Goal: Task Accomplishment & Management: Use online tool/utility

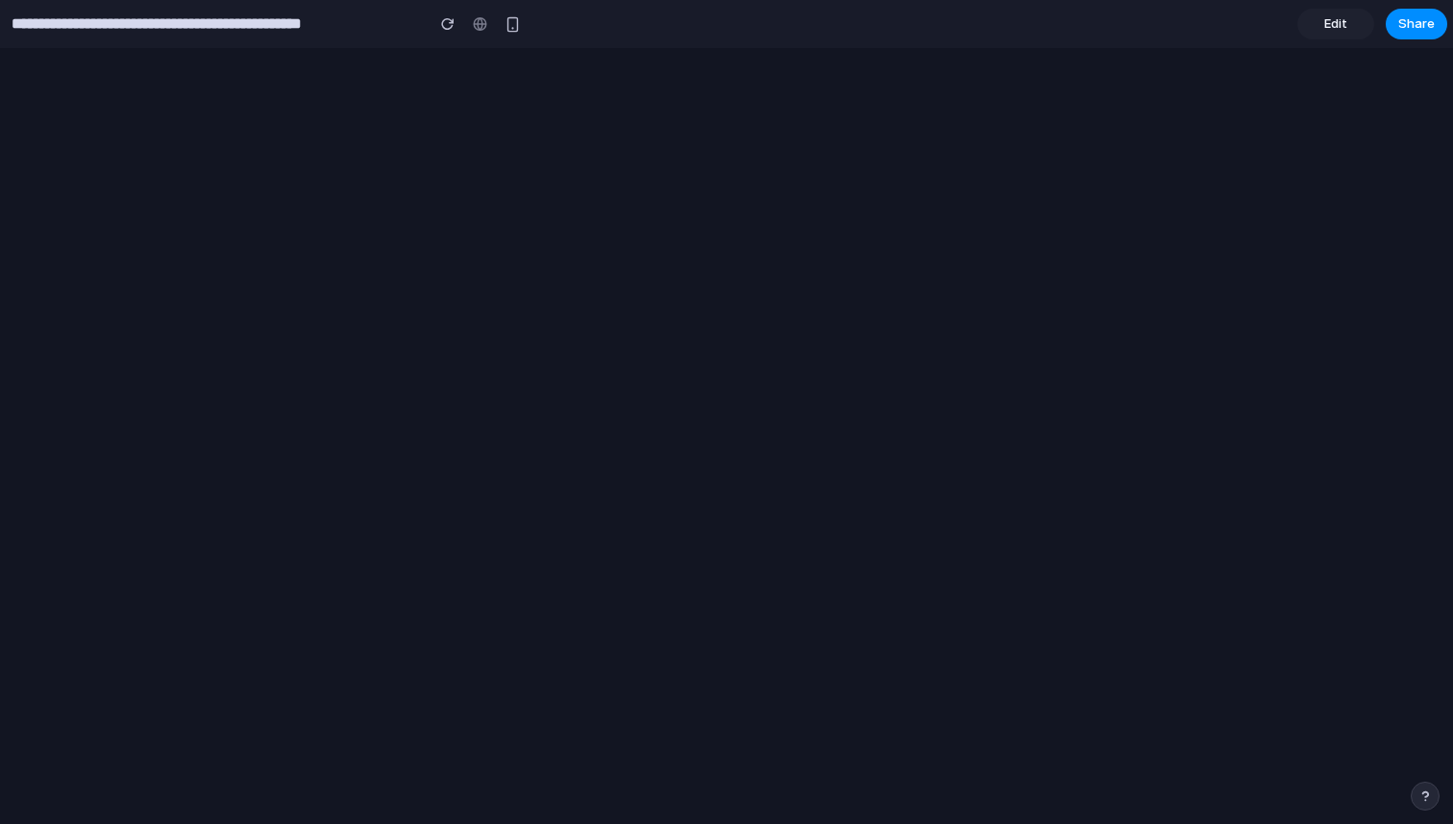
click at [1337, 28] on span "Edit" at bounding box center [1336, 23] width 23 height 19
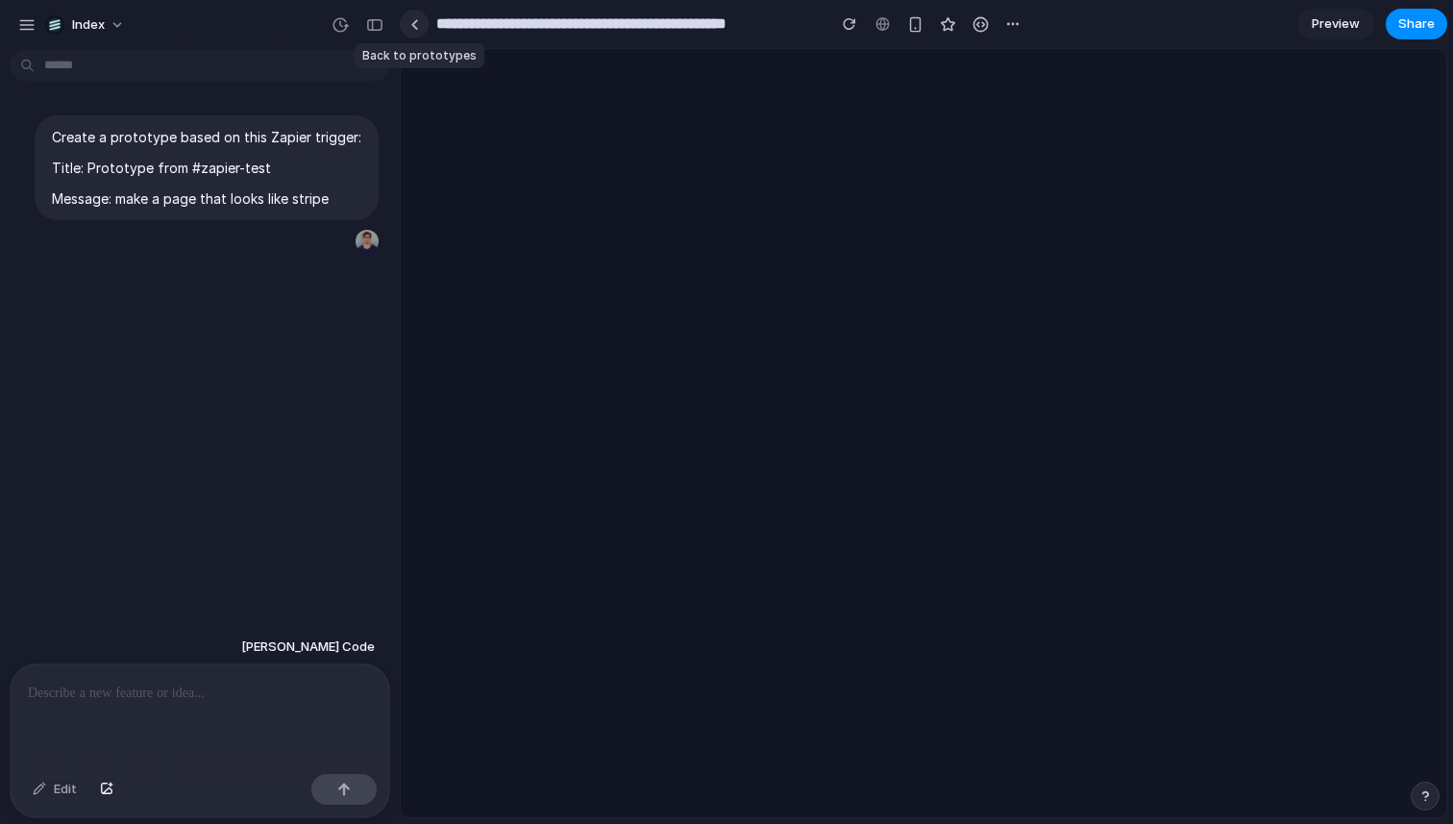
click at [410, 15] on link at bounding box center [414, 24] width 29 height 29
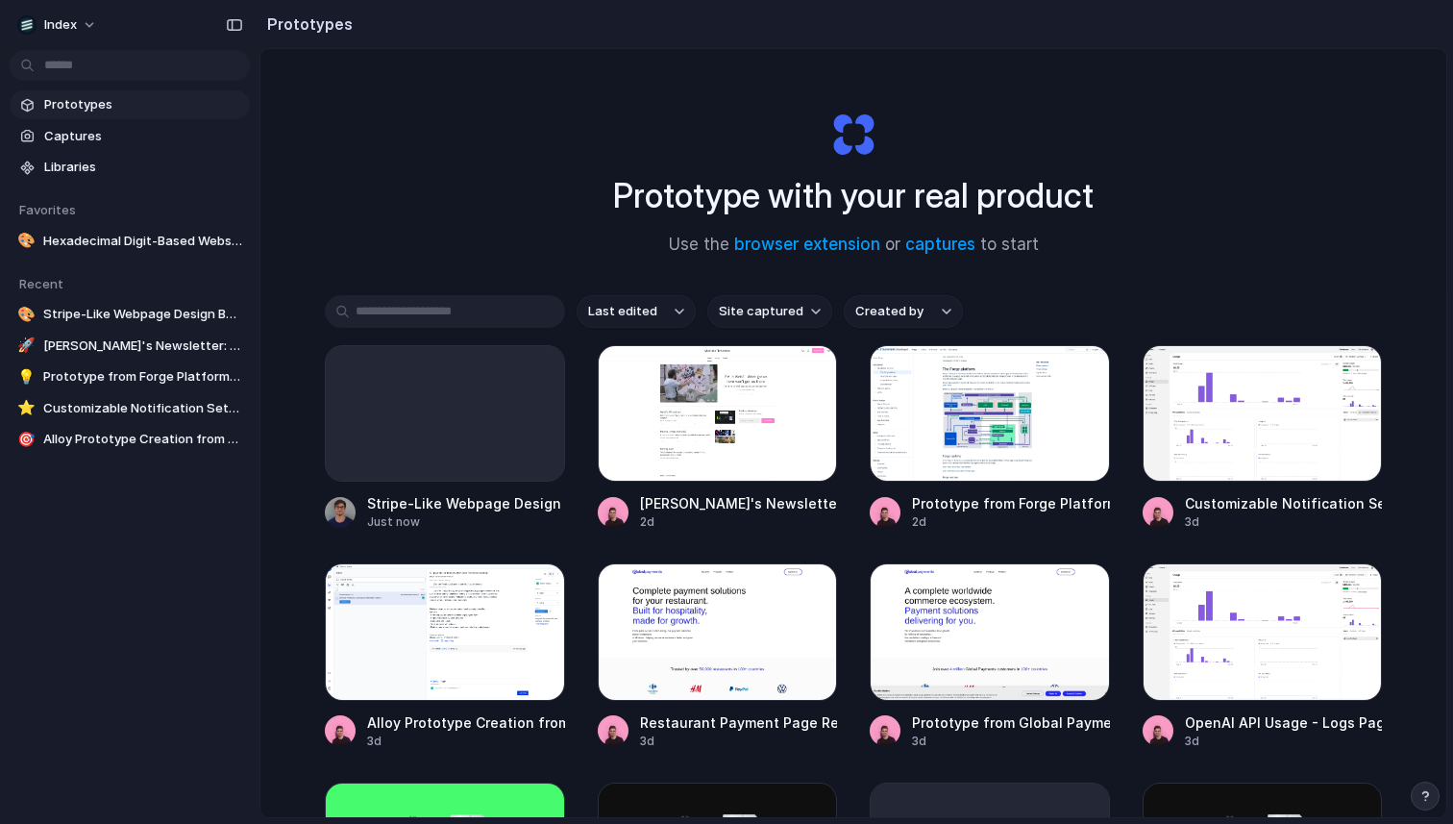
click at [435, 63] on div "Prototype with your real product Use the browser extension or captures to start…" at bounding box center [854, 484] width 1186 height 870
click at [383, 98] on div "Prototype with your real product Use the browser extension or captures to start…" at bounding box center [854, 484] width 1186 height 870
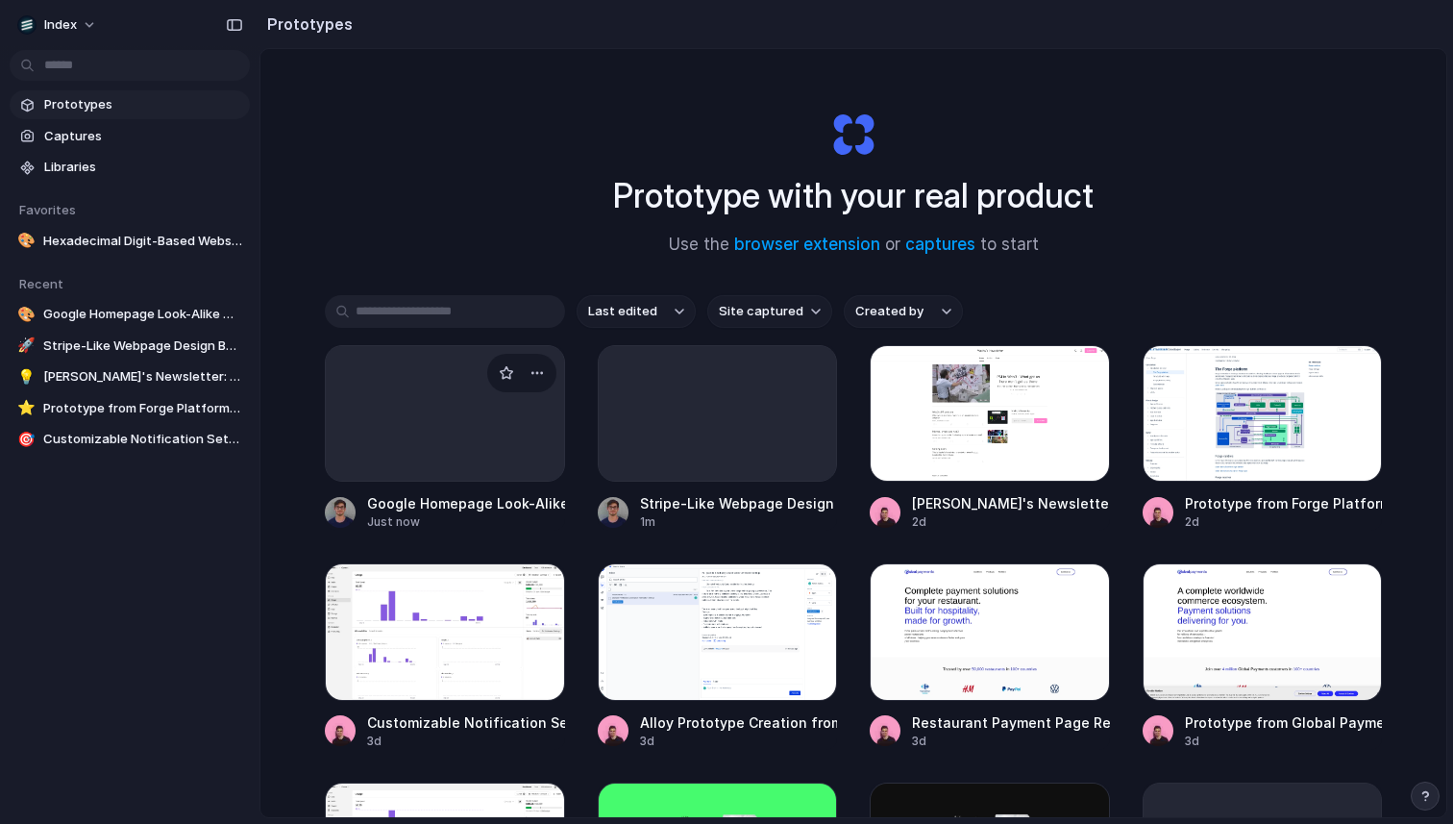
click at [435, 392] on div at bounding box center [445, 413] width 238 height 135
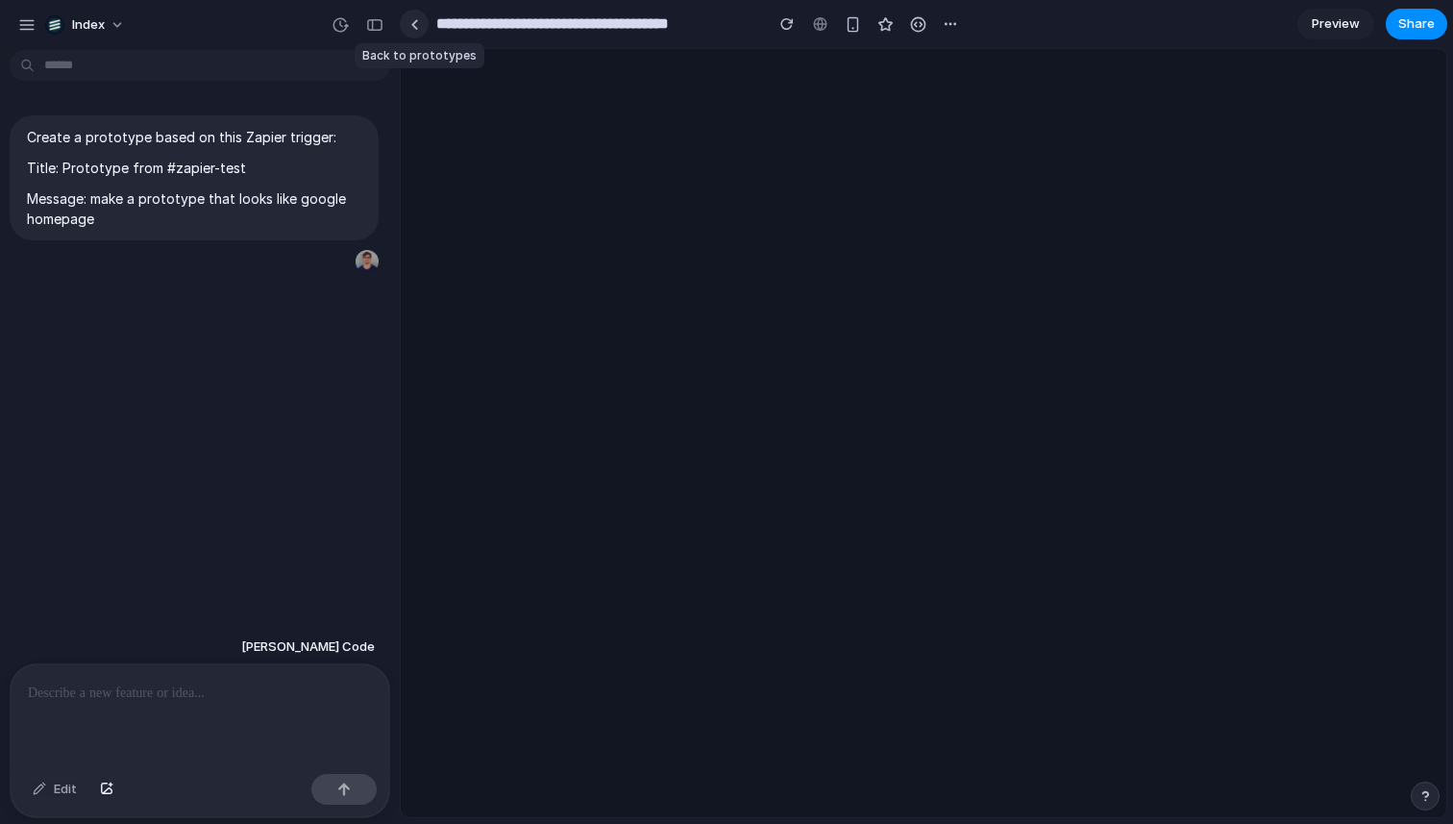
click at [417, 20] on div at bounding box center [414, 24] width 9 height 11
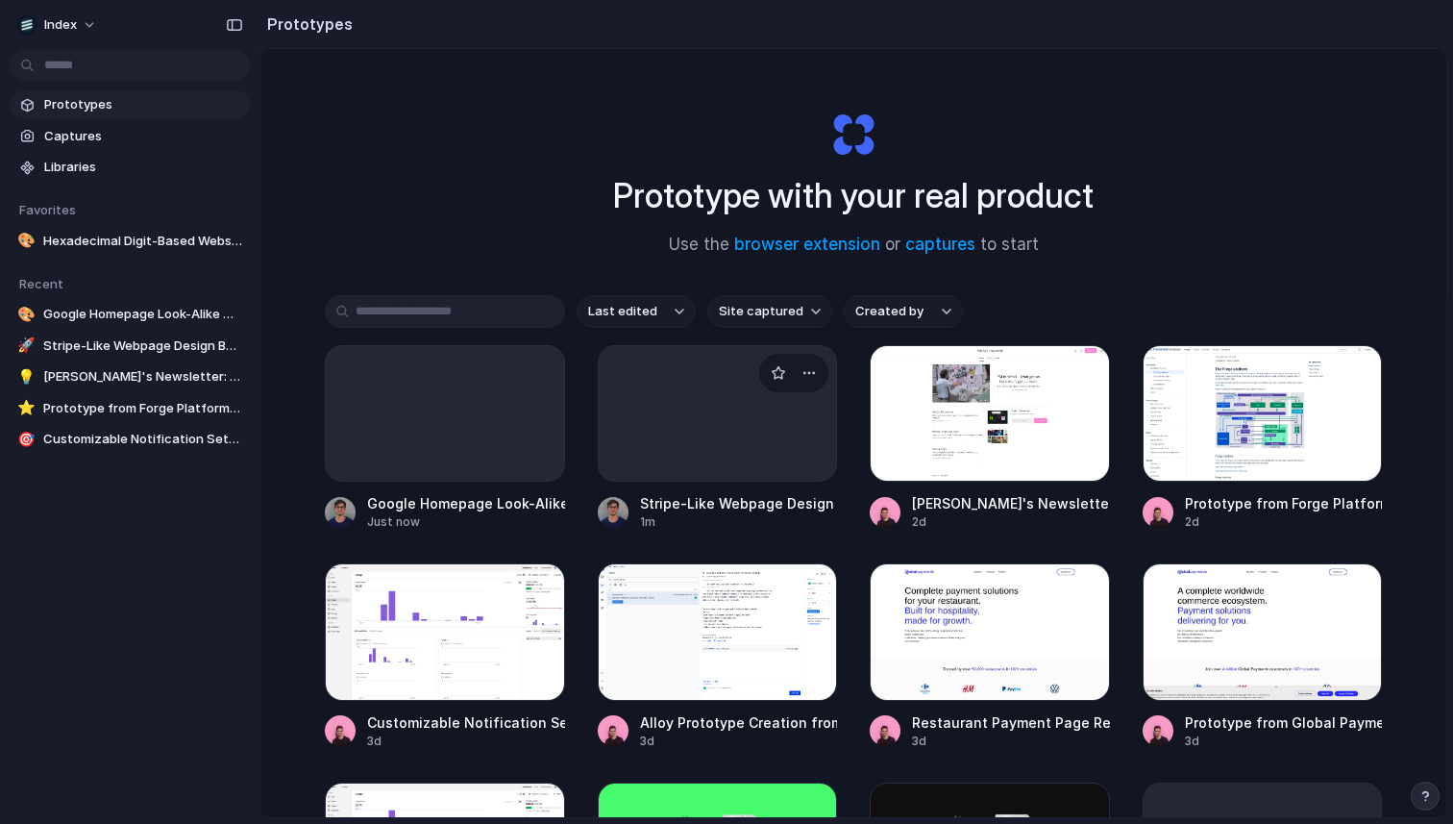
click at [608, 446] on div at bounding box center [718, 413] width 238 height 135
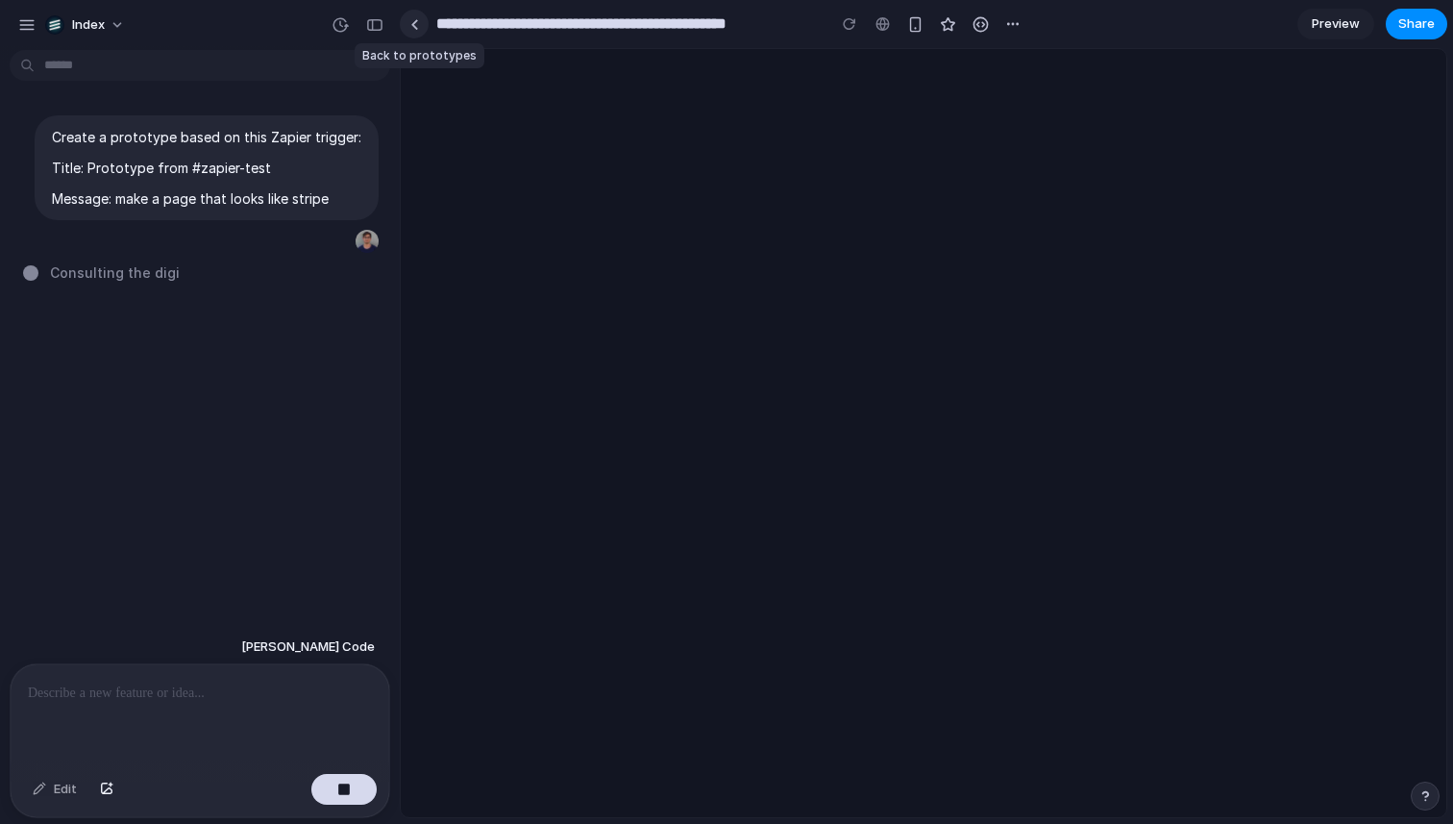
click at [410, 16] on link at bounding box center [414, 24] width 29 height 29
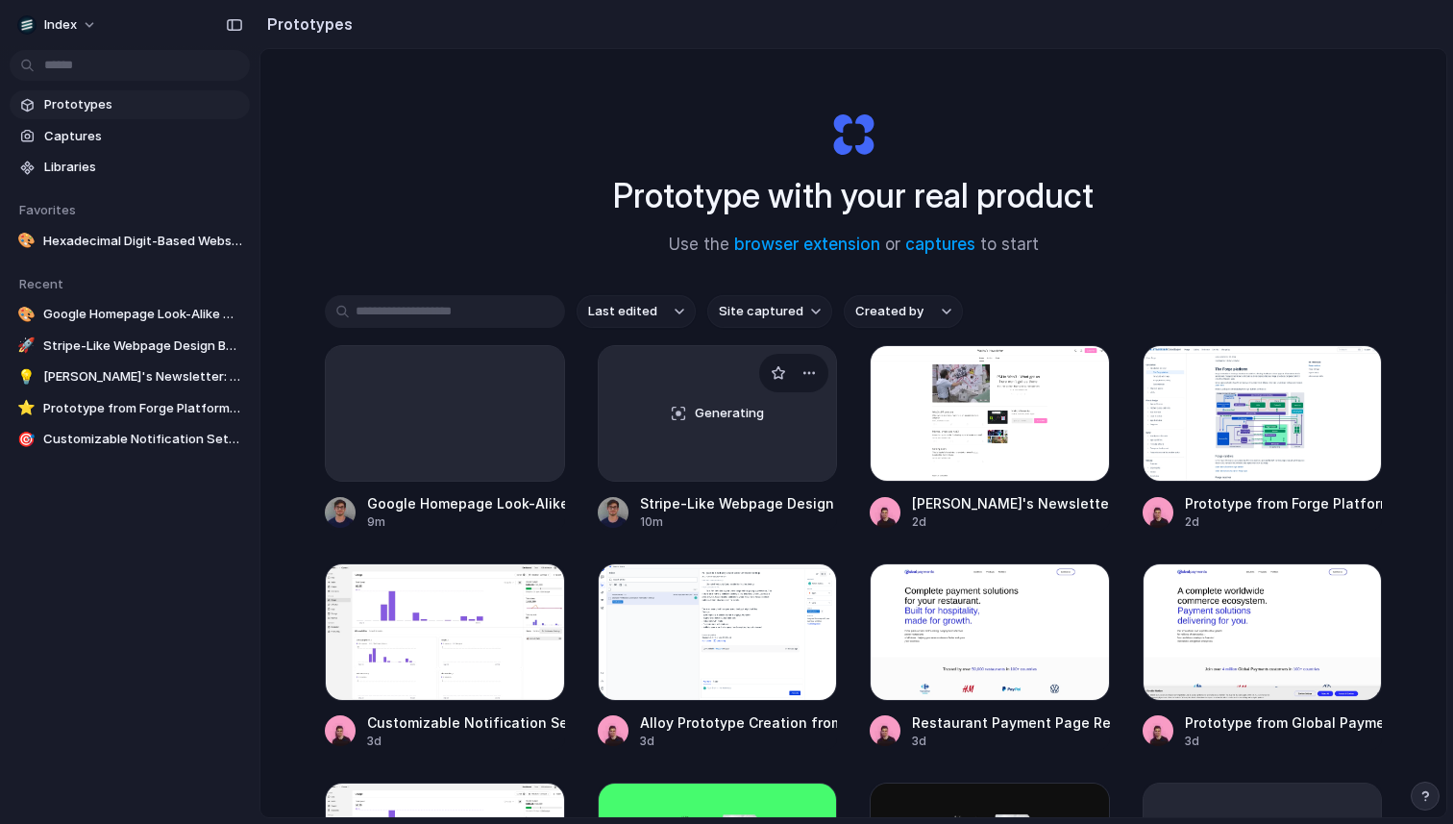
click at [683, 455] on div "Generating" at bounding box center [718, 413] width 238 height 135
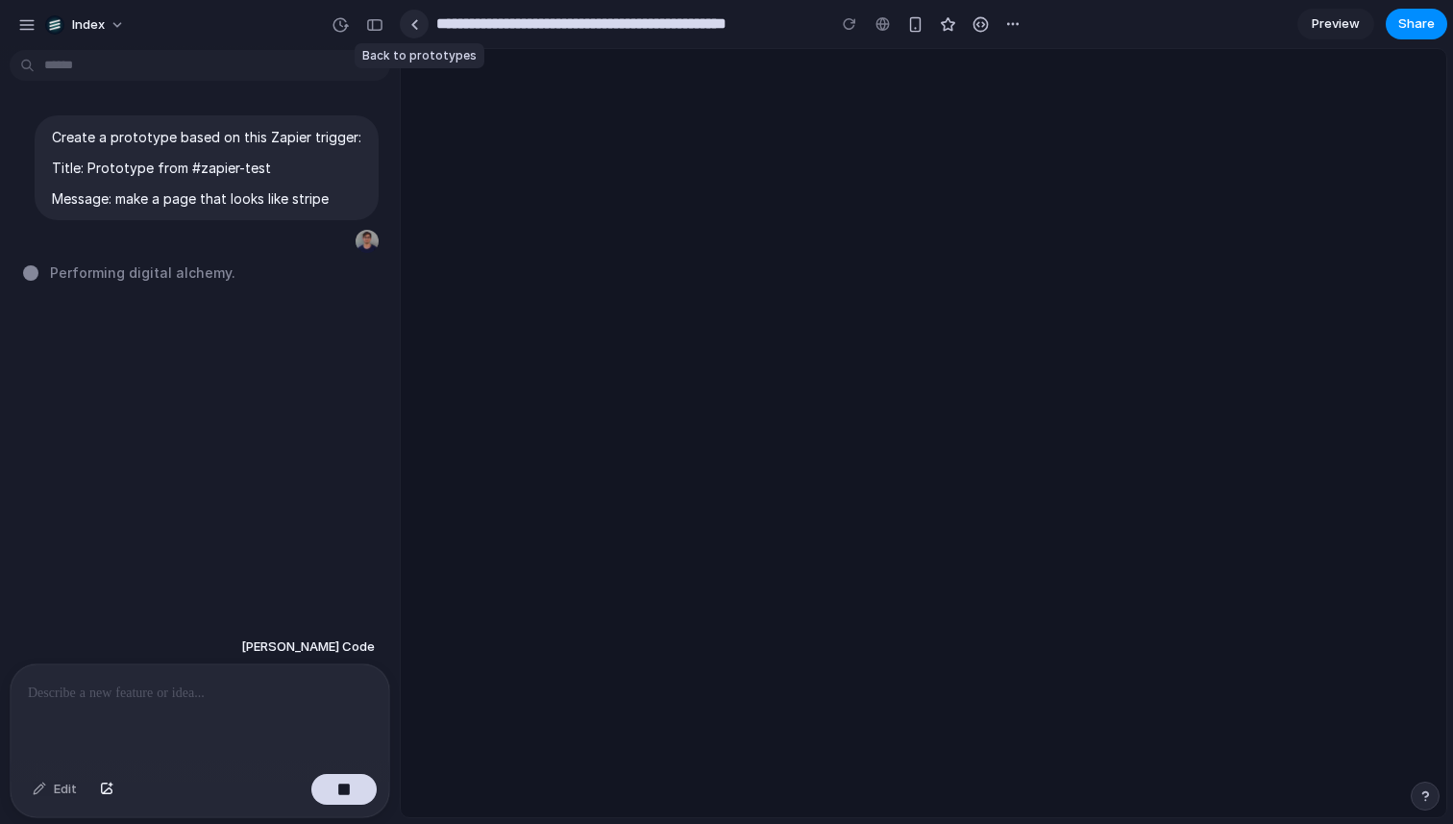
click at [411, 21] on div at bounding box center [414, 24] width 9 height 11
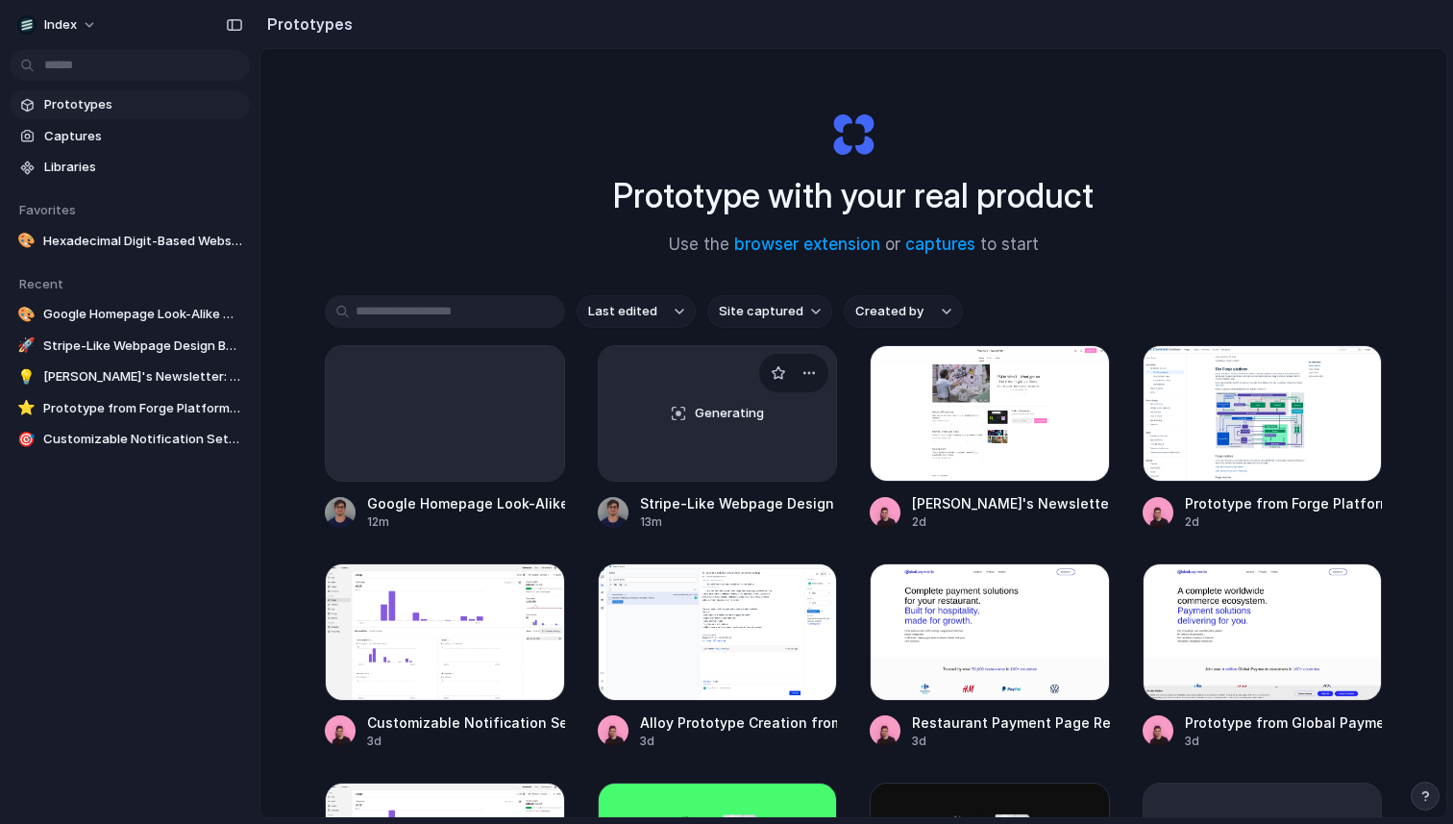
click at [720, 393] on div "Generating" at bounding box center [718, 413] width 238 height 135
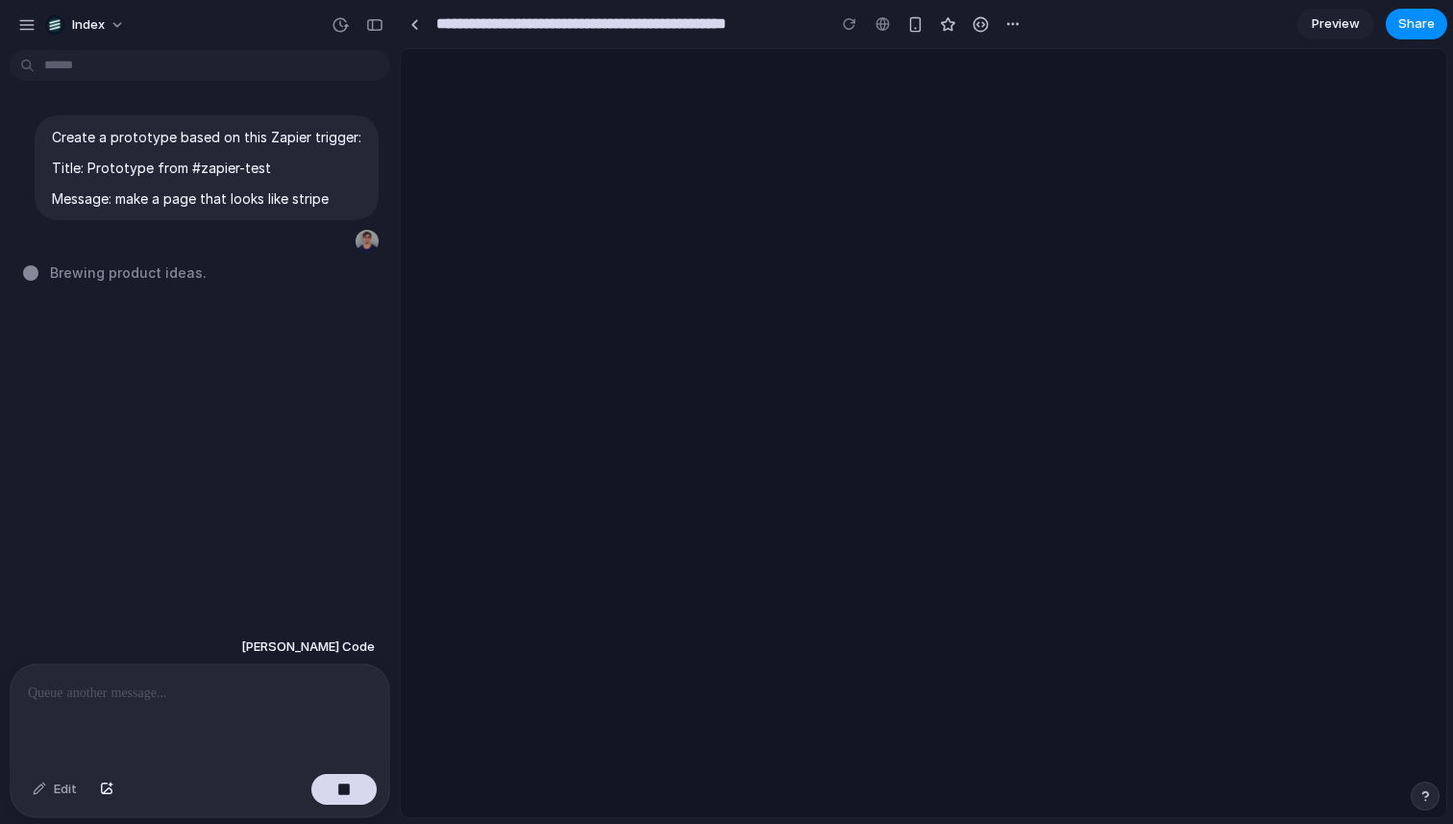
click at [601, 381] on div at bounding box center [924, 433] width 1046 height 768
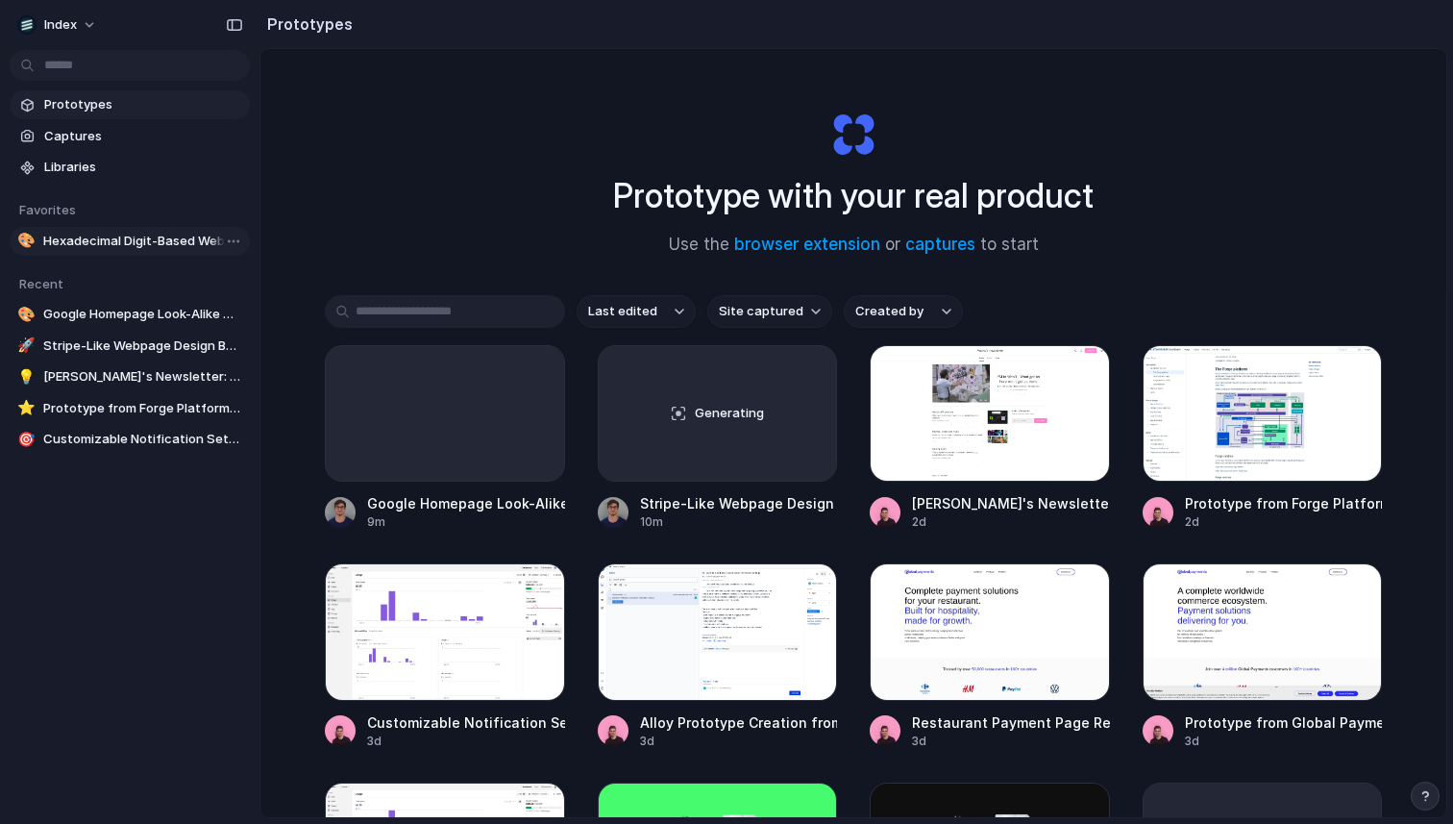
click at [124, 235] on span "Hexadecimal Digit-Based Website Demo" at bounding box center [142, 241] width 199 height 19
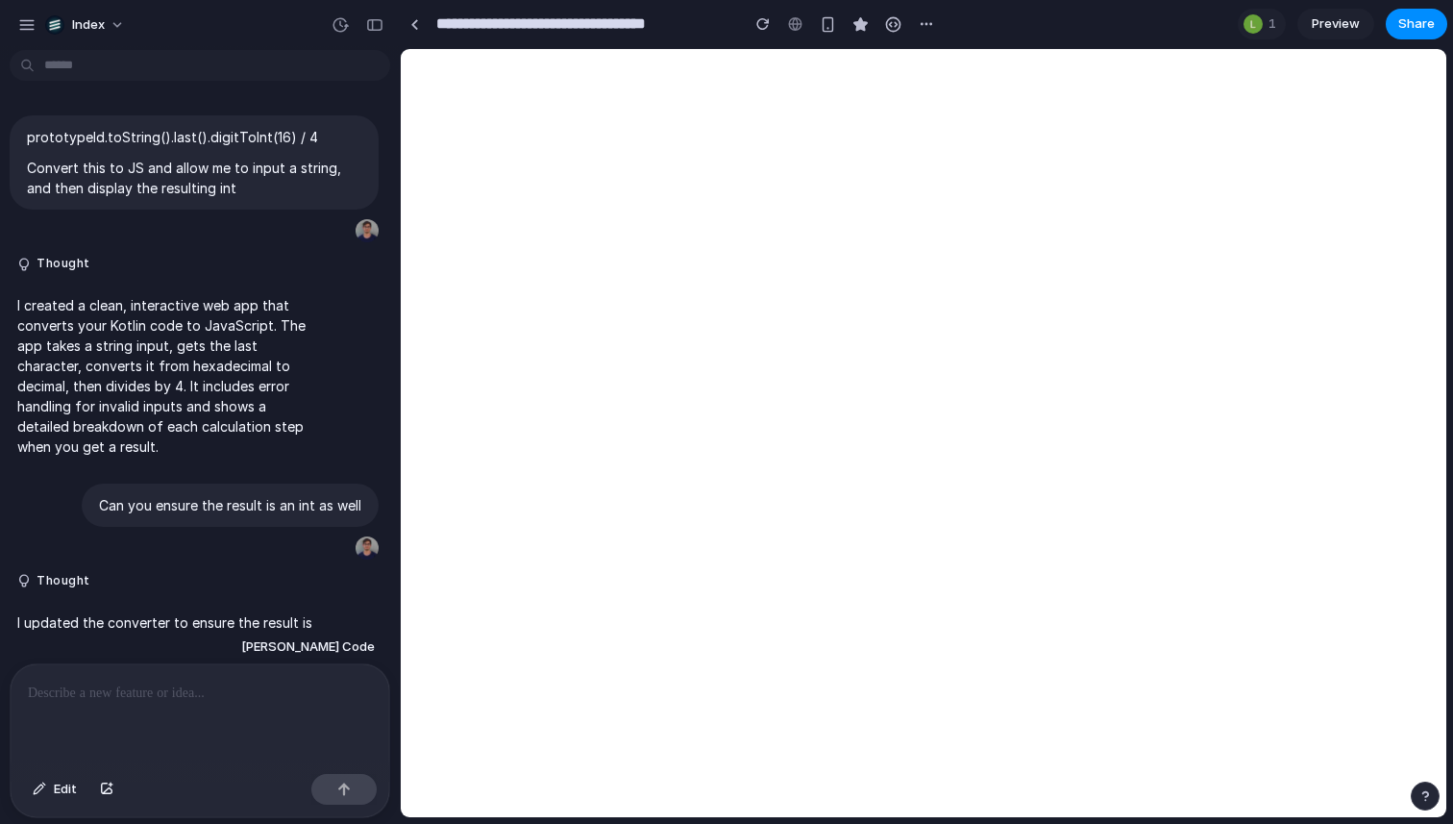
scroll to position [2426, 0]
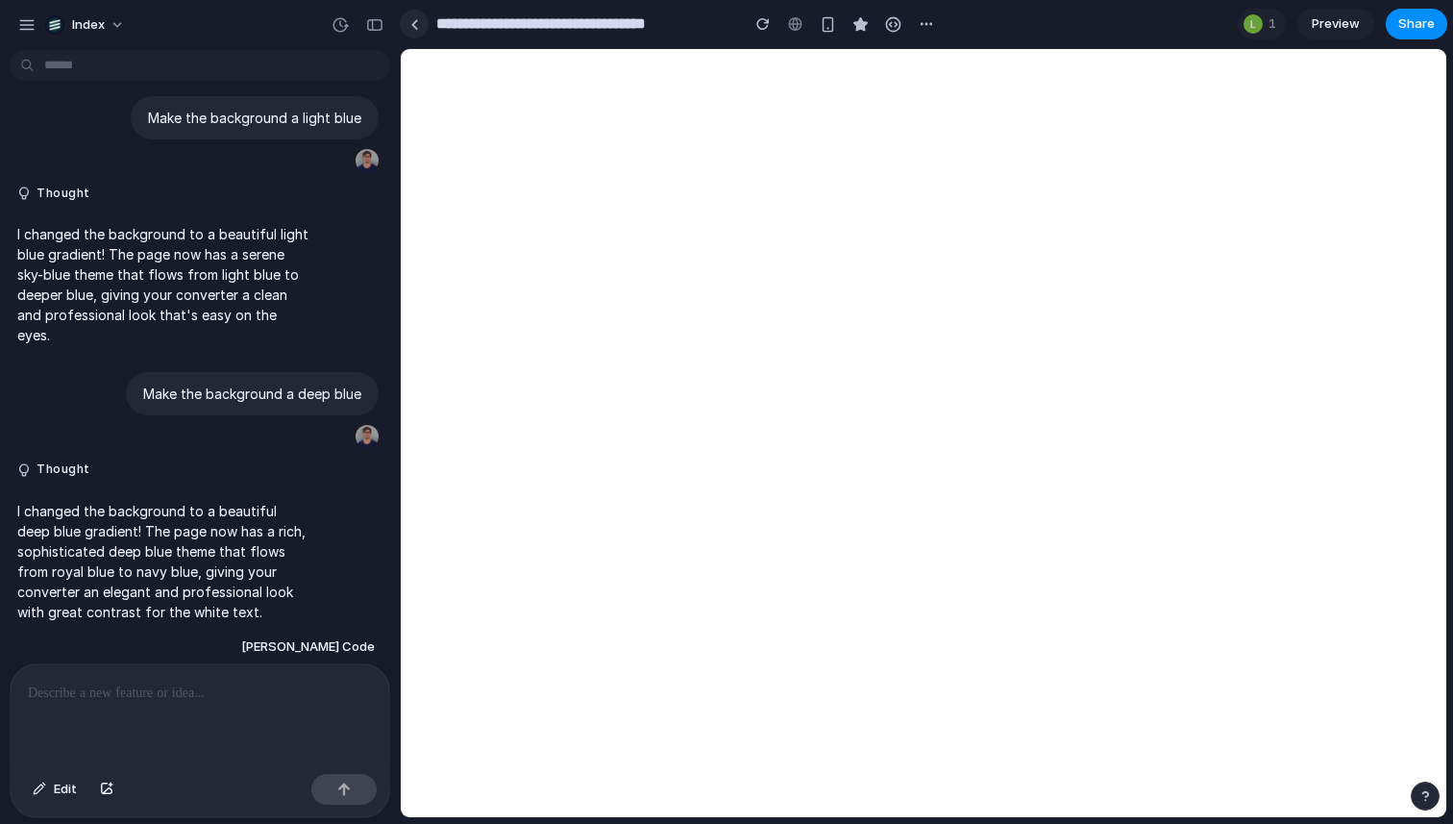
click at [410, 12] on link at bounding box center [414, 24] width 29 height 29
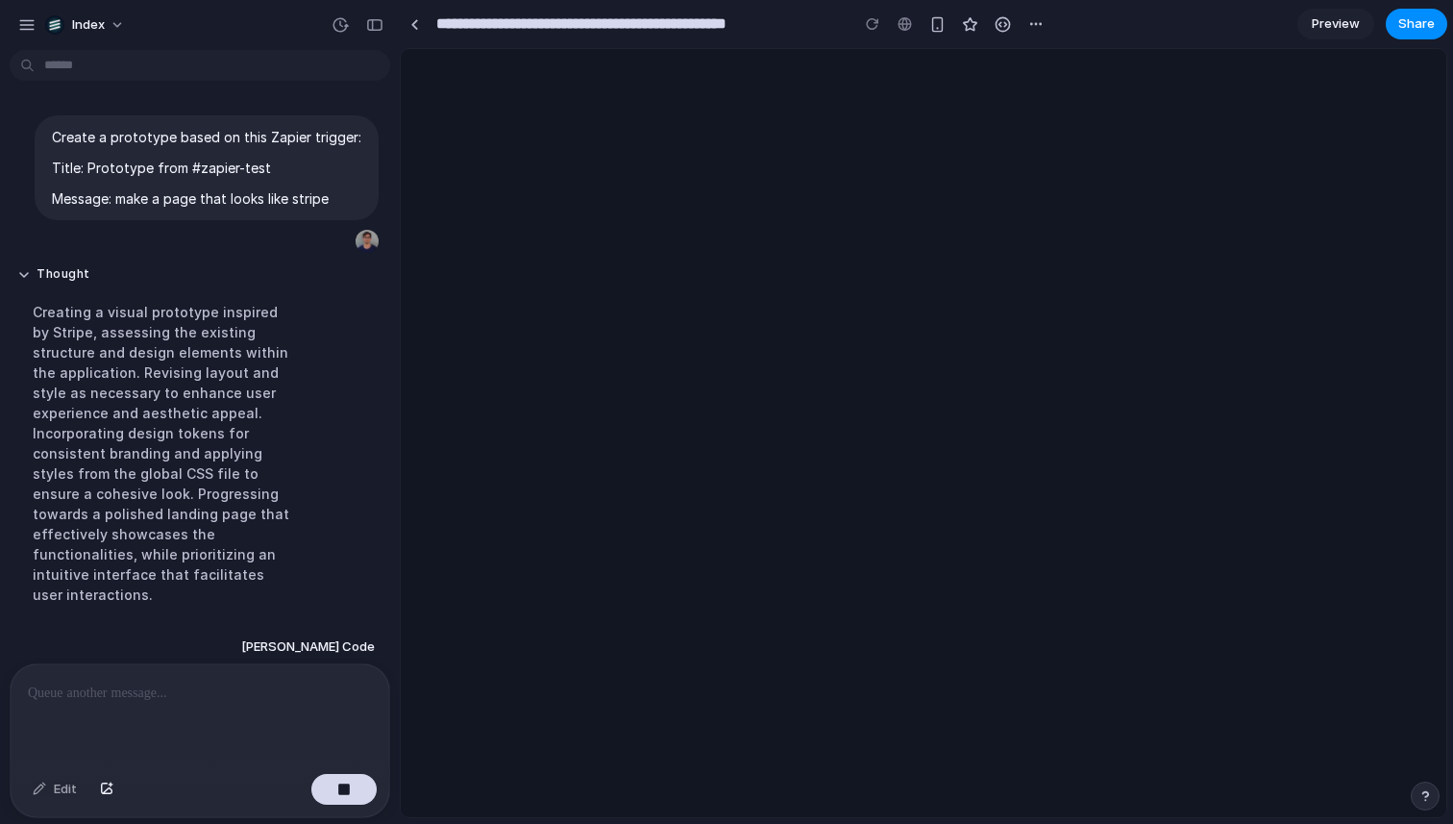
scroll to position [37, 0]
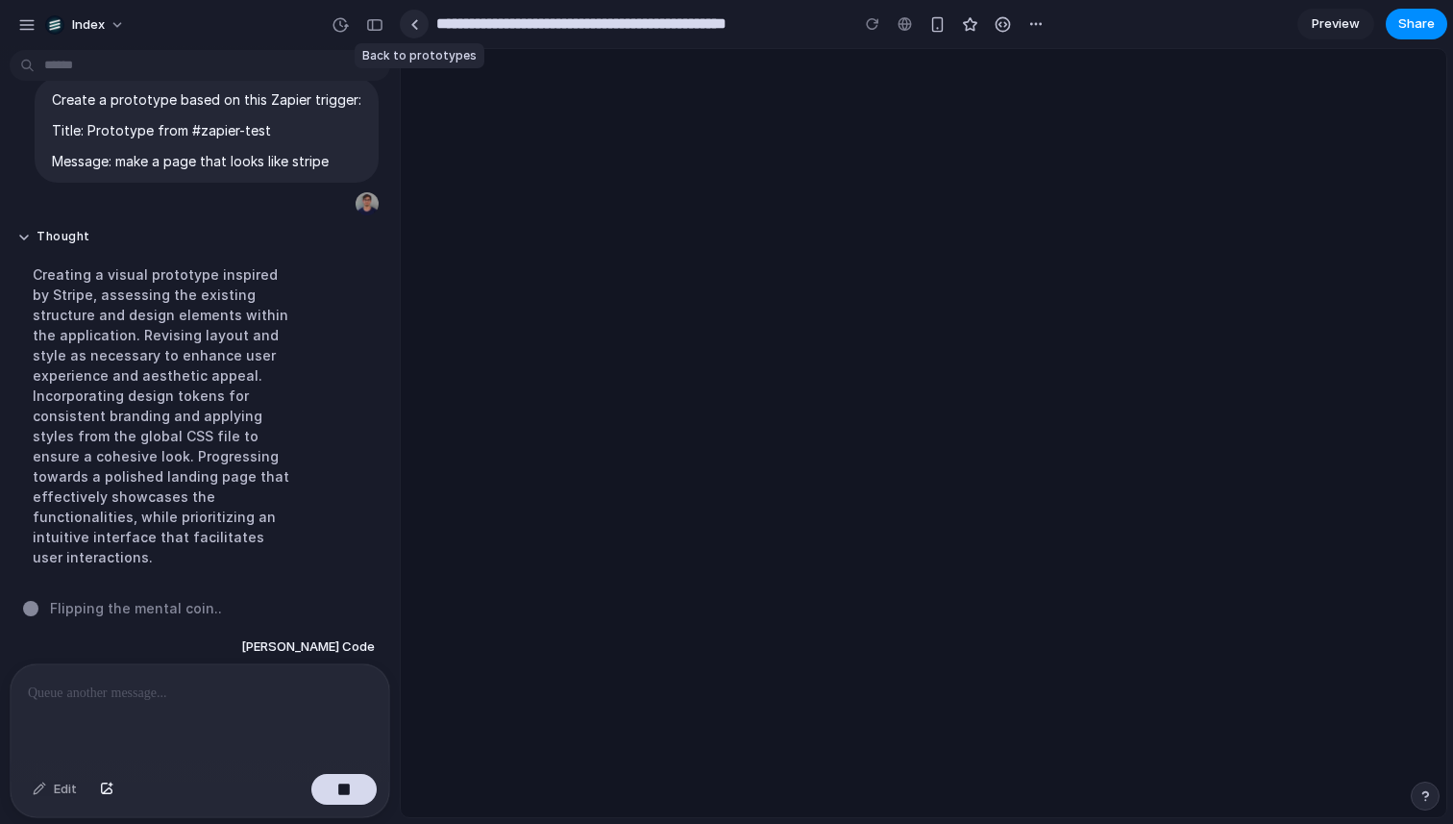
click at [412, 21] on div at bounding box center [414, 24] width 9 height 11
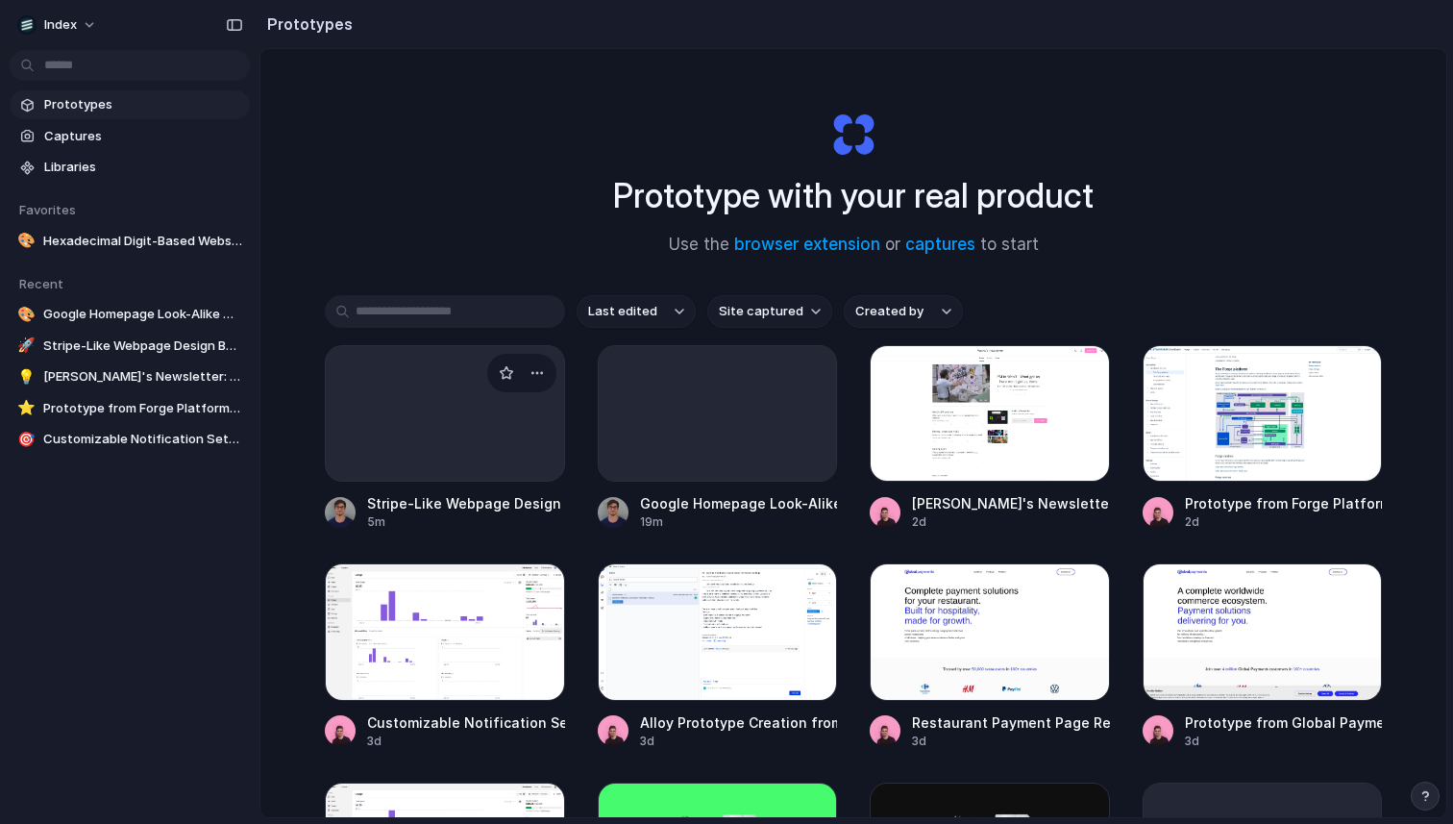
click at [479, 416] on div at bounding box center [445, 413] width 240 height 137
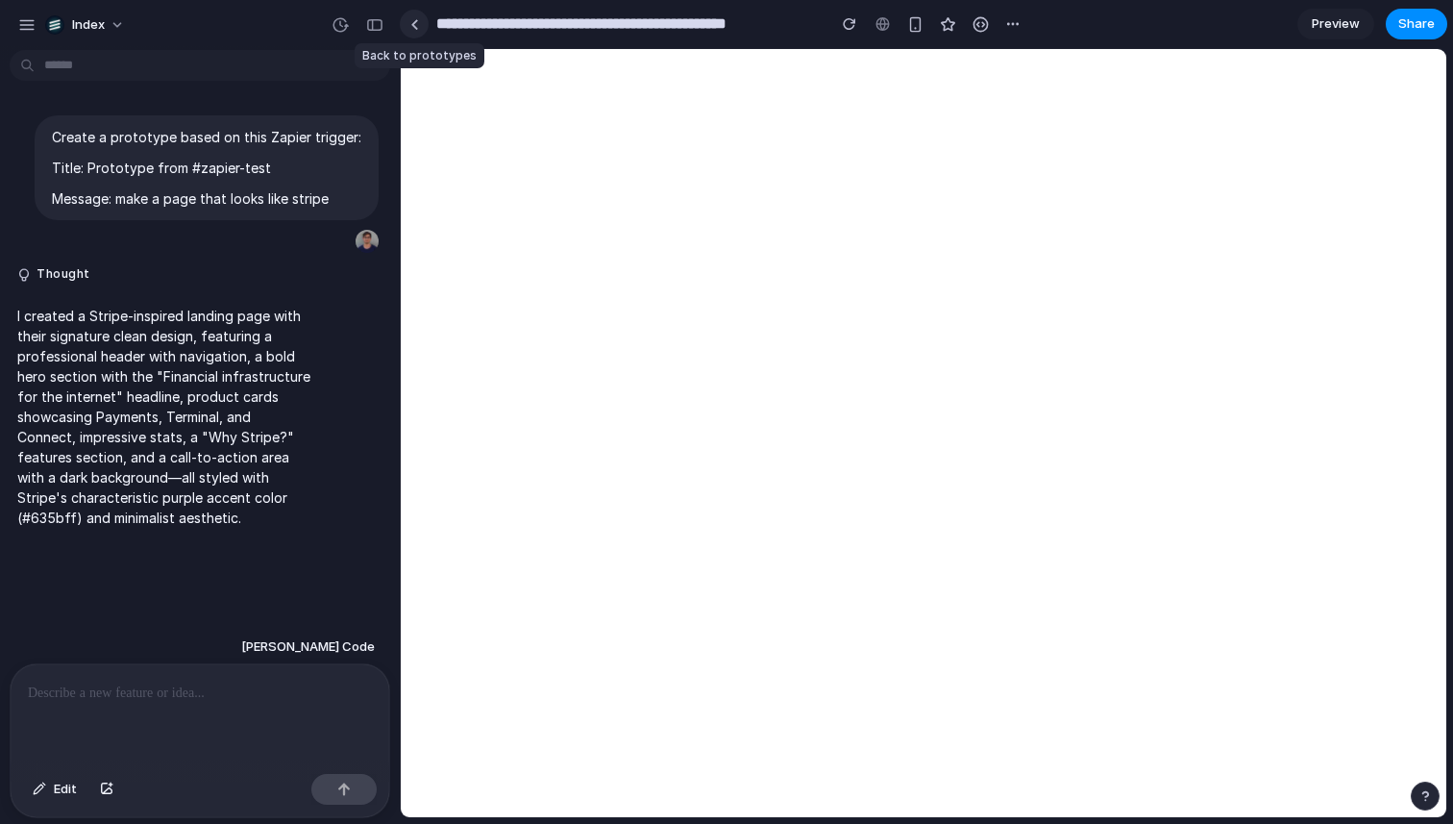
click at [420, 36] on div at bounding box center [414, 24] width 29 height 29
click at [417, 31] on link at bounding box center [414, 24] width 29 height 29
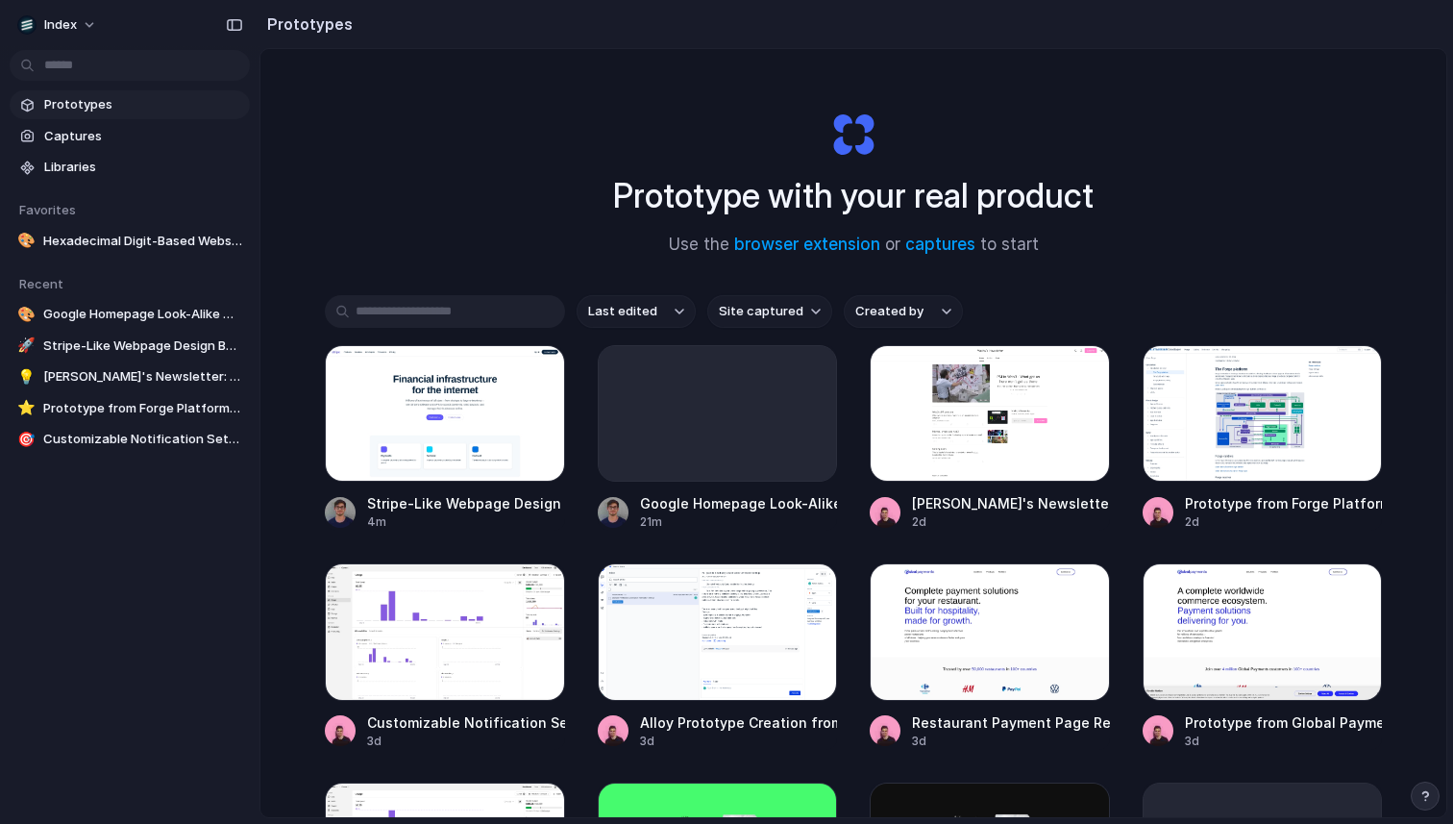
click at [469, 115] on div "Prototype with your real product Use the browser extension or captures to start" at bounding box center [853, 176] width 769 height 208
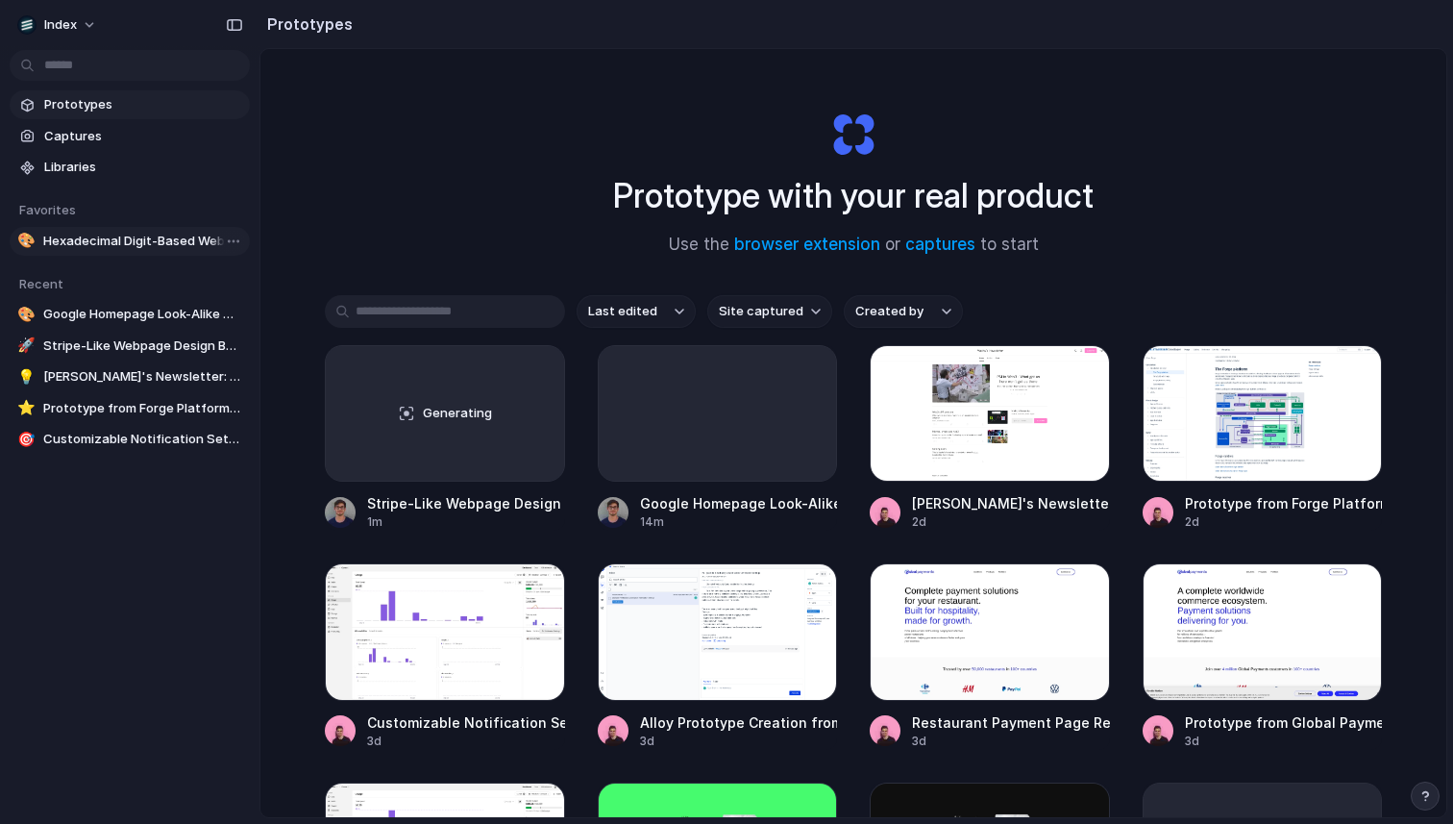
click at [87, 236] on span "Hexadecimal Digit-Based Website Demo" at bounding box center [142, 241] width 199 height 19
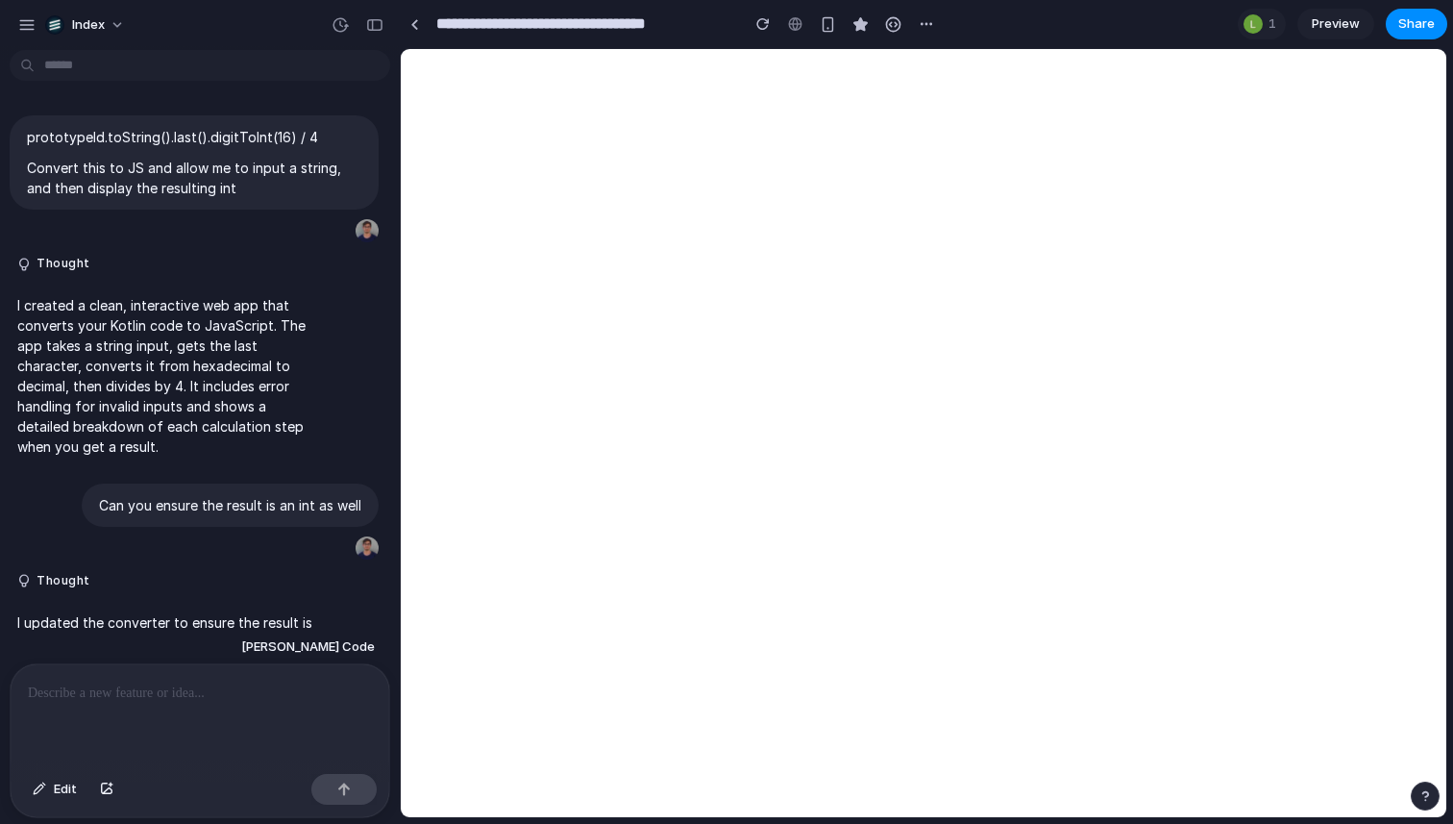
scroll to position [2426, 0]
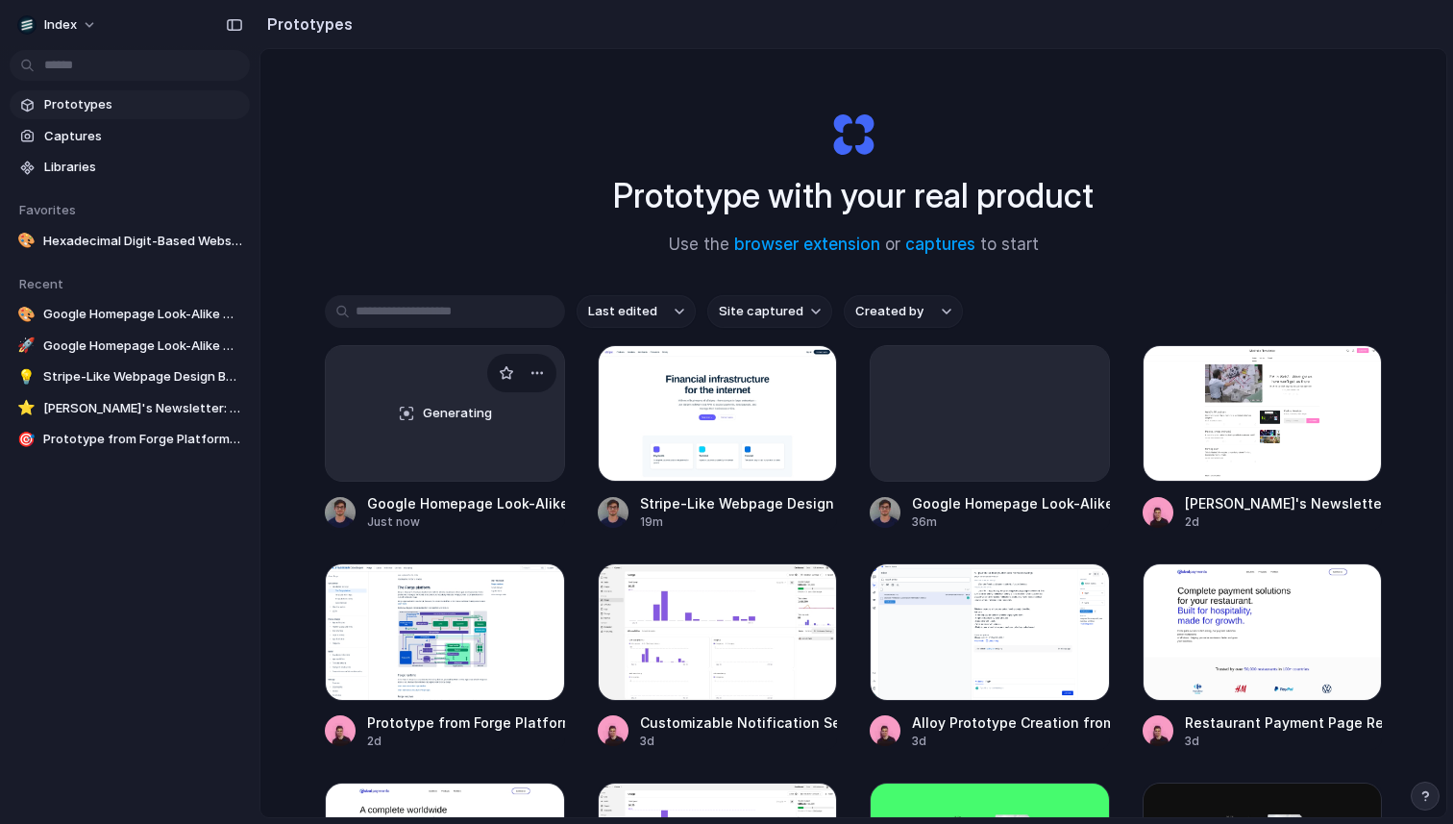
click at [421, 427] on div "Generating" at bounding box center [445, 413] width 238 height 135
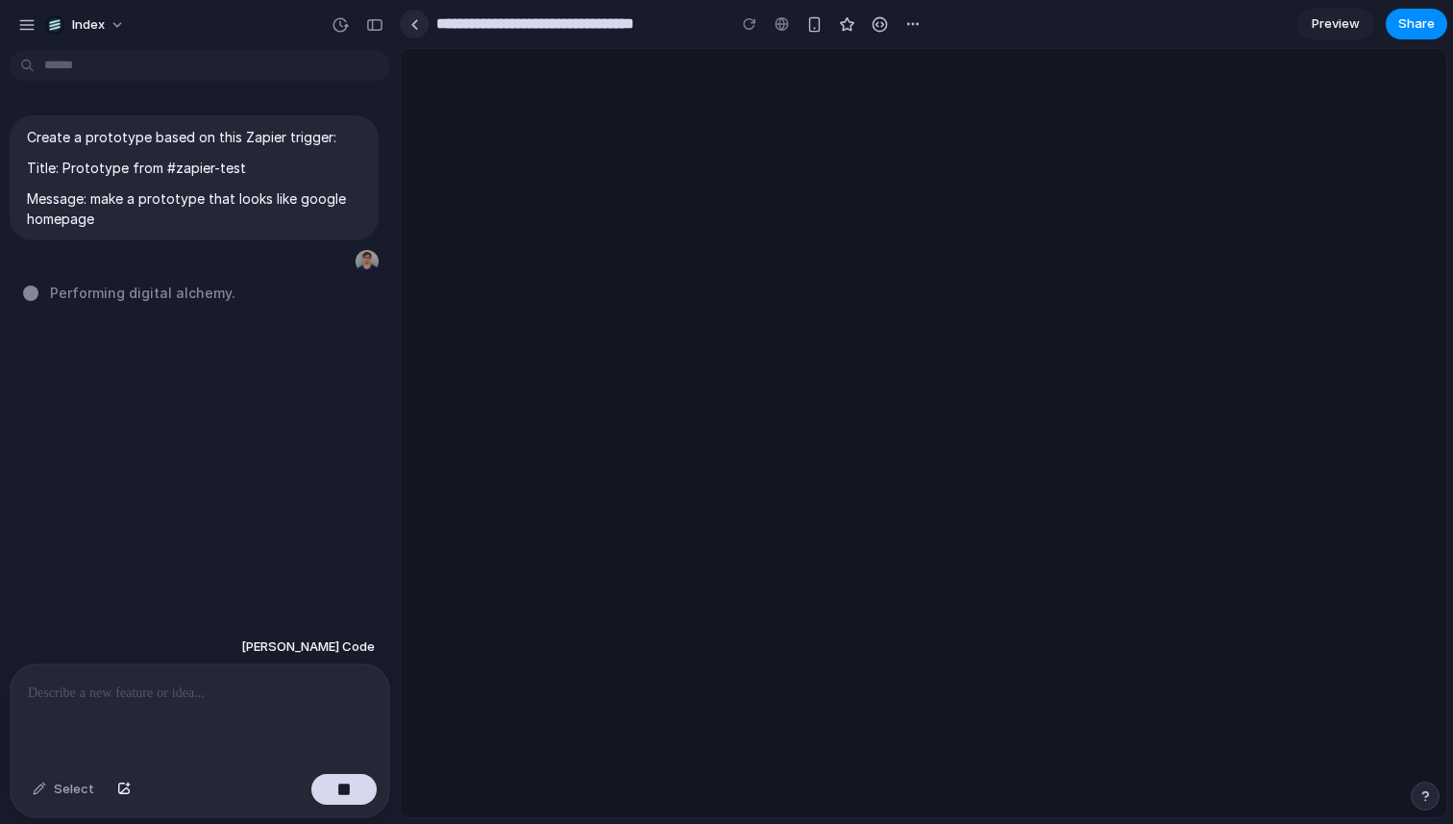
click at [420, 21] on link at bounding box center [414, 24] width 29 height 29
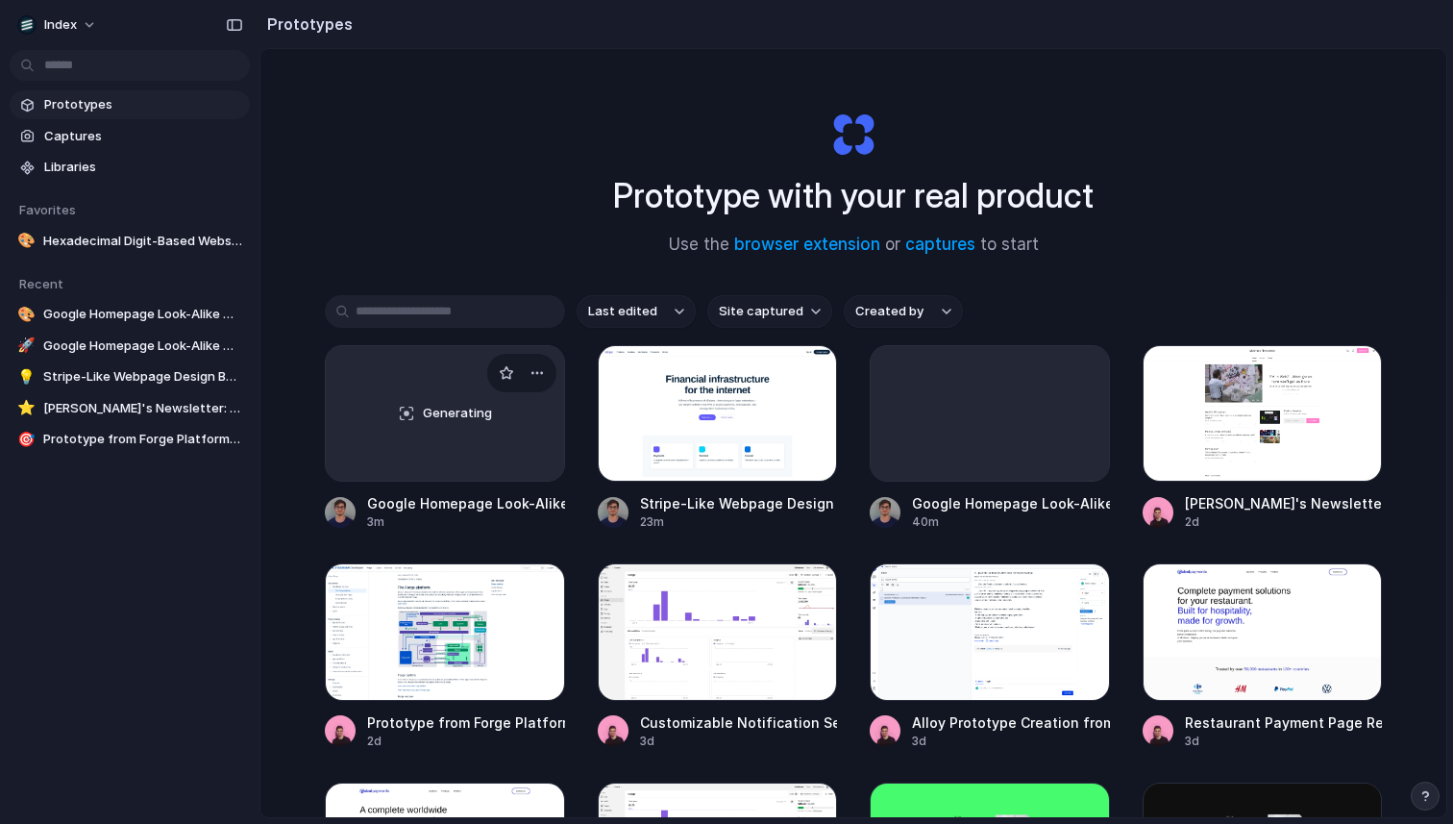
click at [391, 424] on div "Generating" at bounding box center [445, 413] width 238 height 135
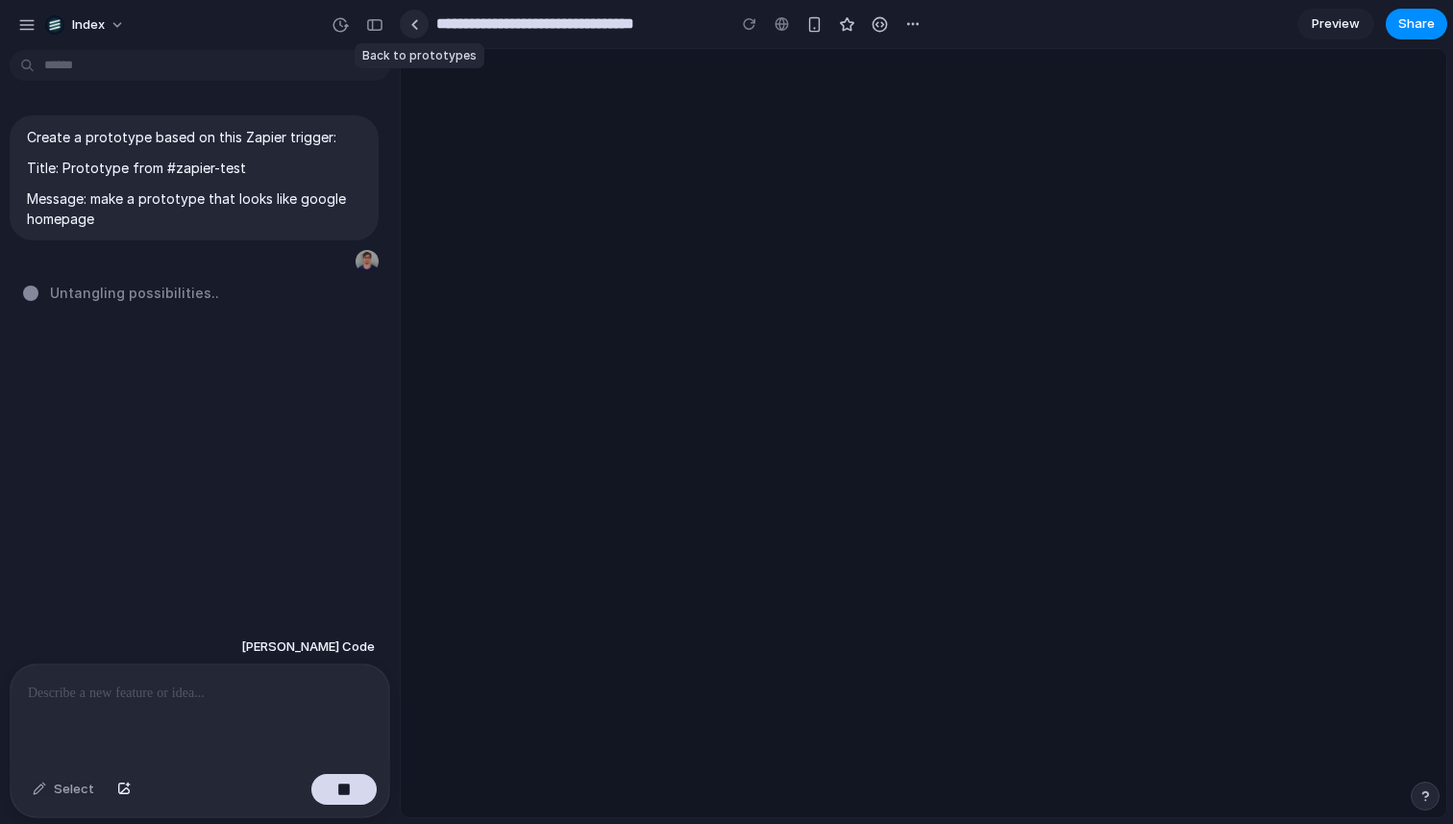
click at [420, 29] on link at bounding box center [414, 24] width 29 height 29
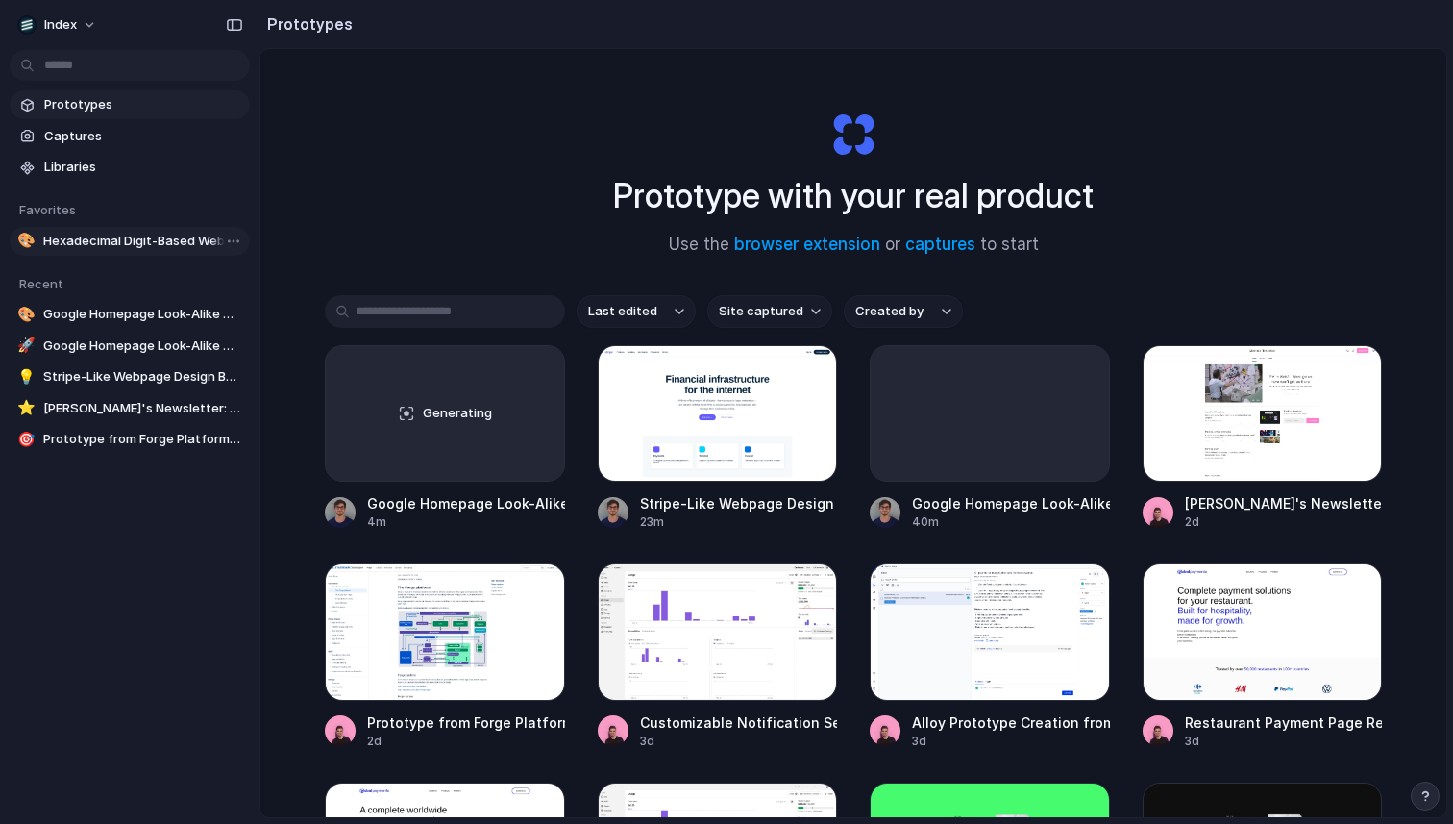
click at [106, 240] on span "Hexadecimal Digit-Based Website Demo" at bounding box center [142, 241] width 199 height 19
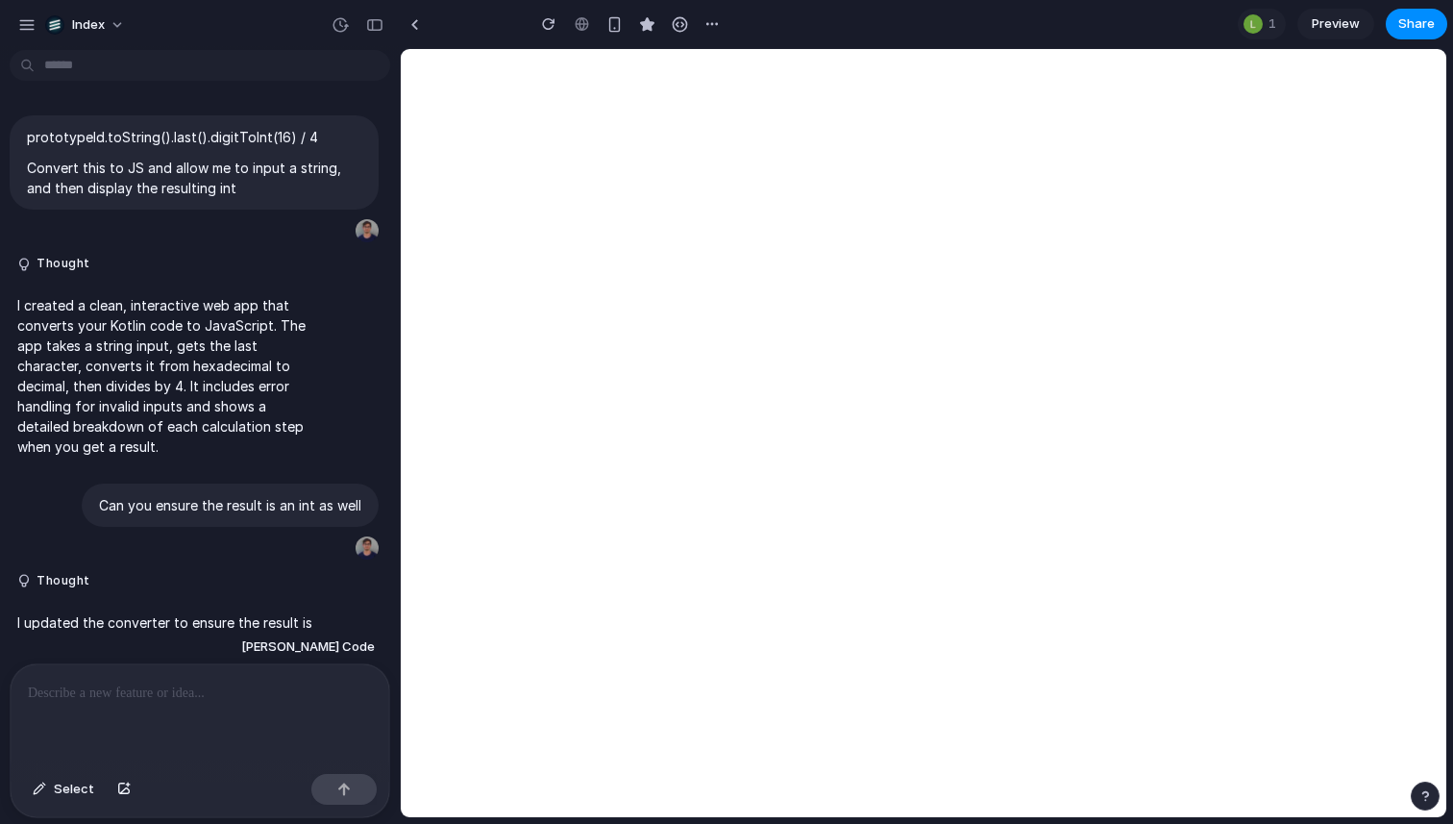
scroll to position [2398, 0]
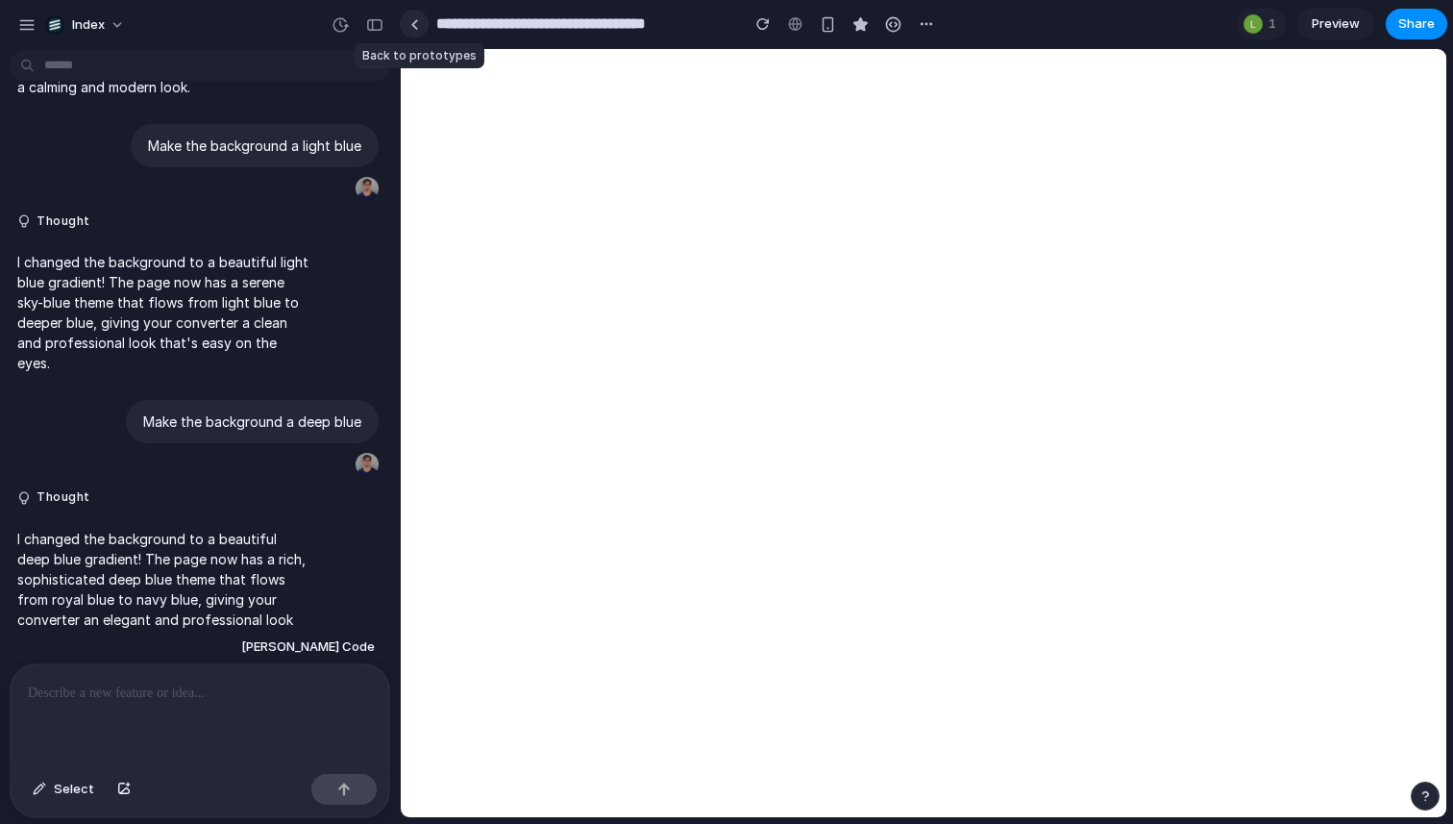
click at [416, 33] on link at bounding box center [414, 24] width 29 height 29
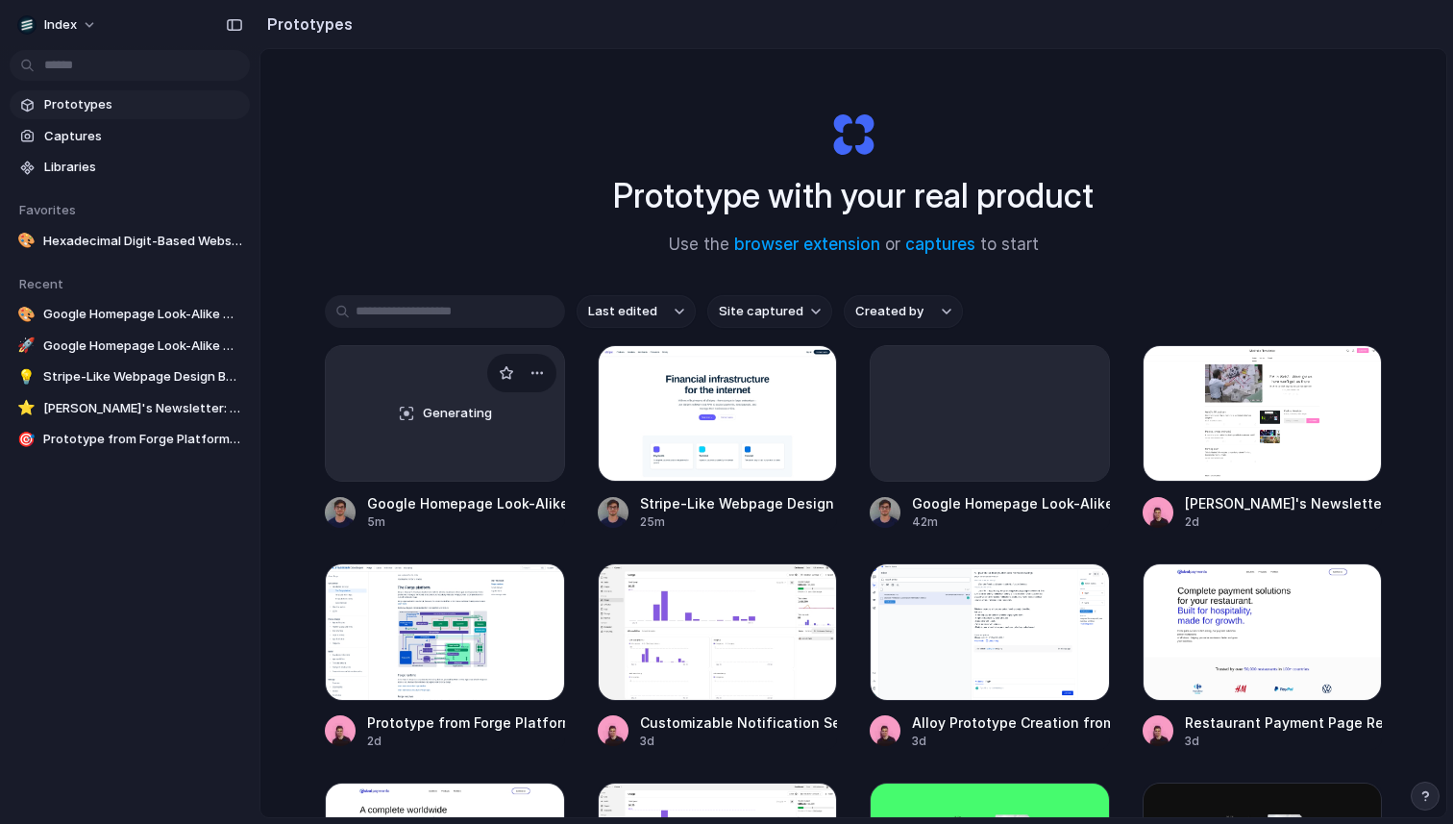
click at [434, 436] on div "Generating" at bounding box center [445, 413] width 238 height 135
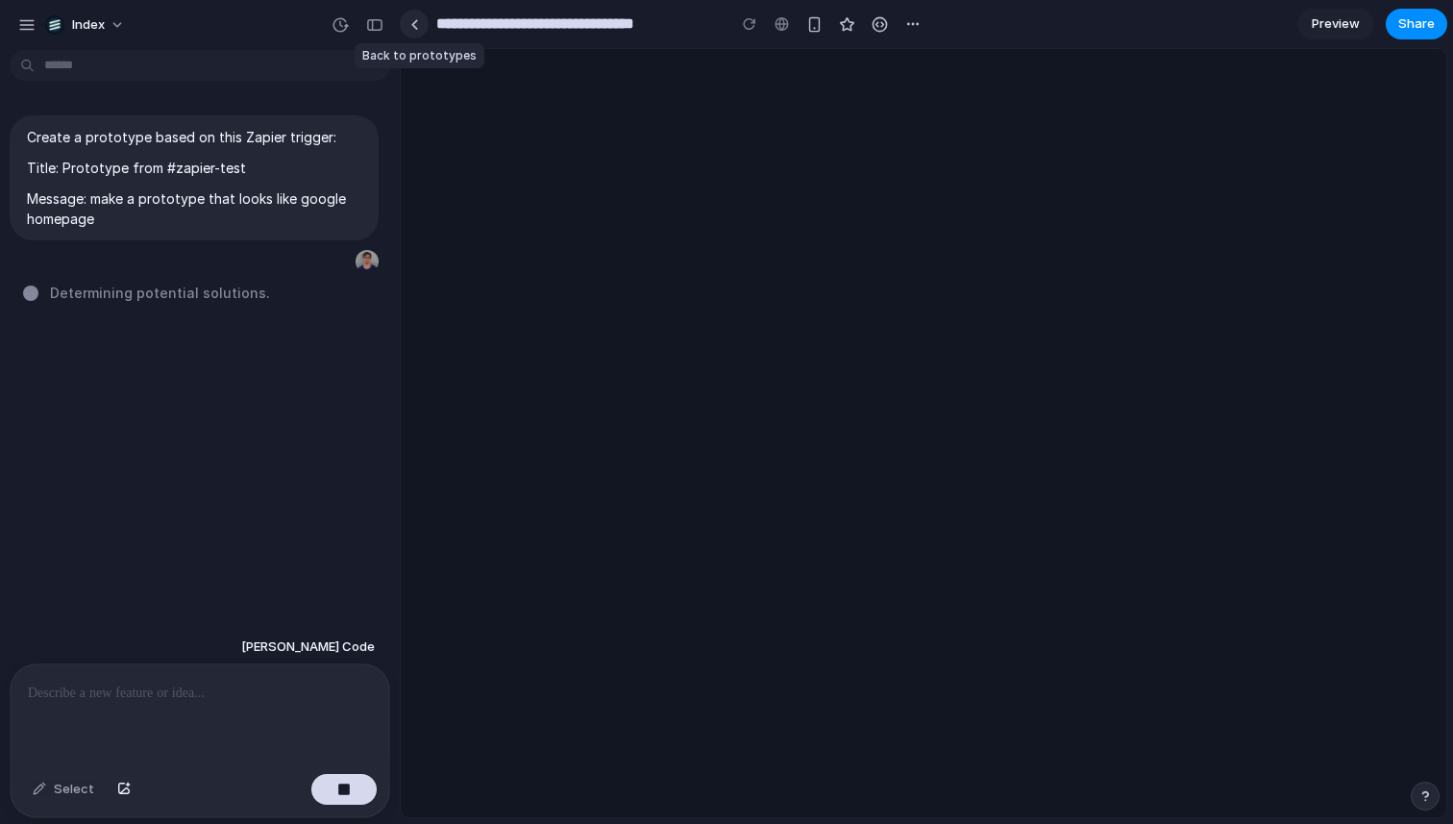
click at [414, 28] on div at bounding box center [414, 24] width 9 height 11
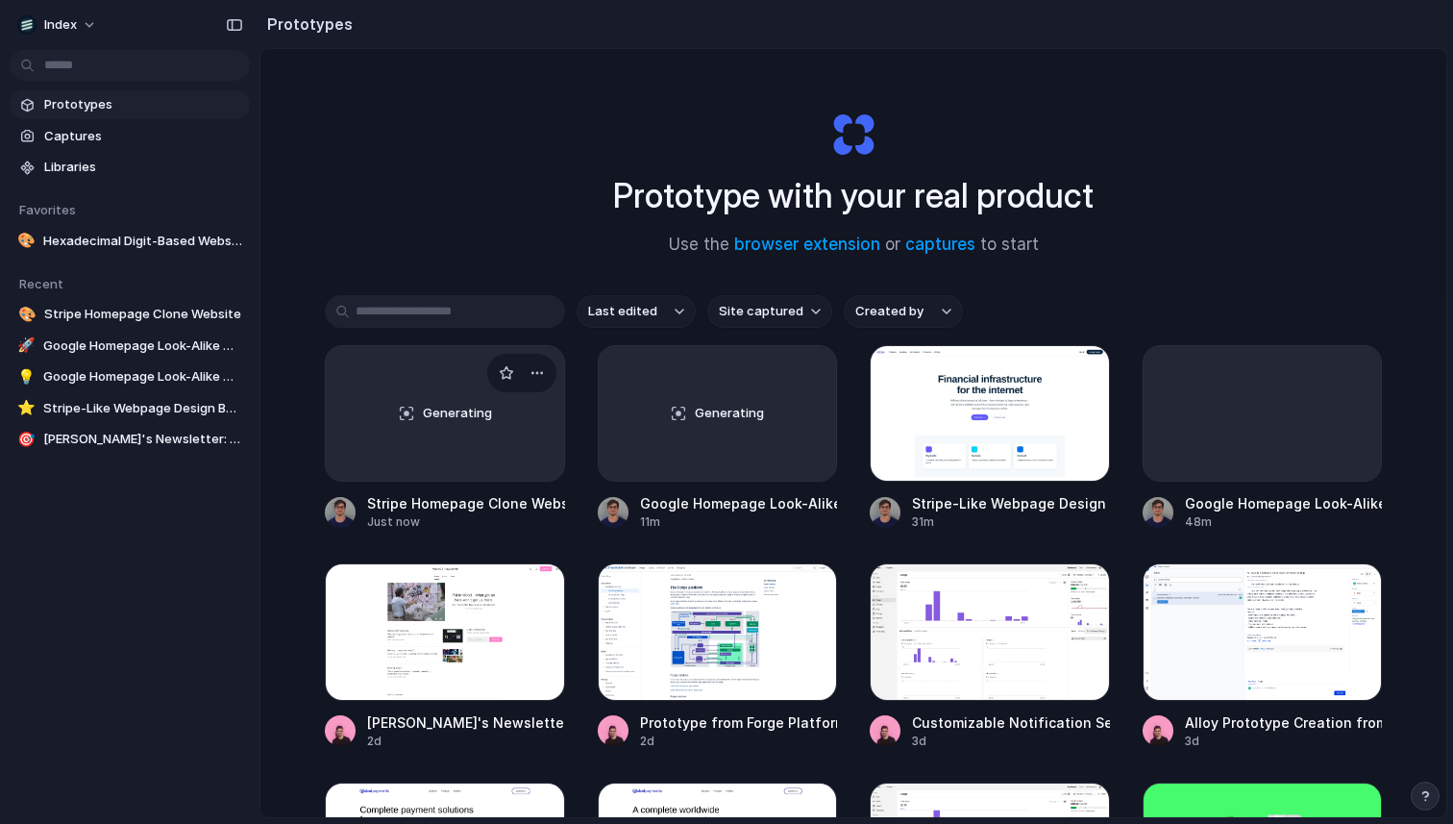
click at [436, 419] on span "Generating" at bounding box center [457, 413] width 69 height 19
